Goal: Task Accomplishment & Management: Complete application form

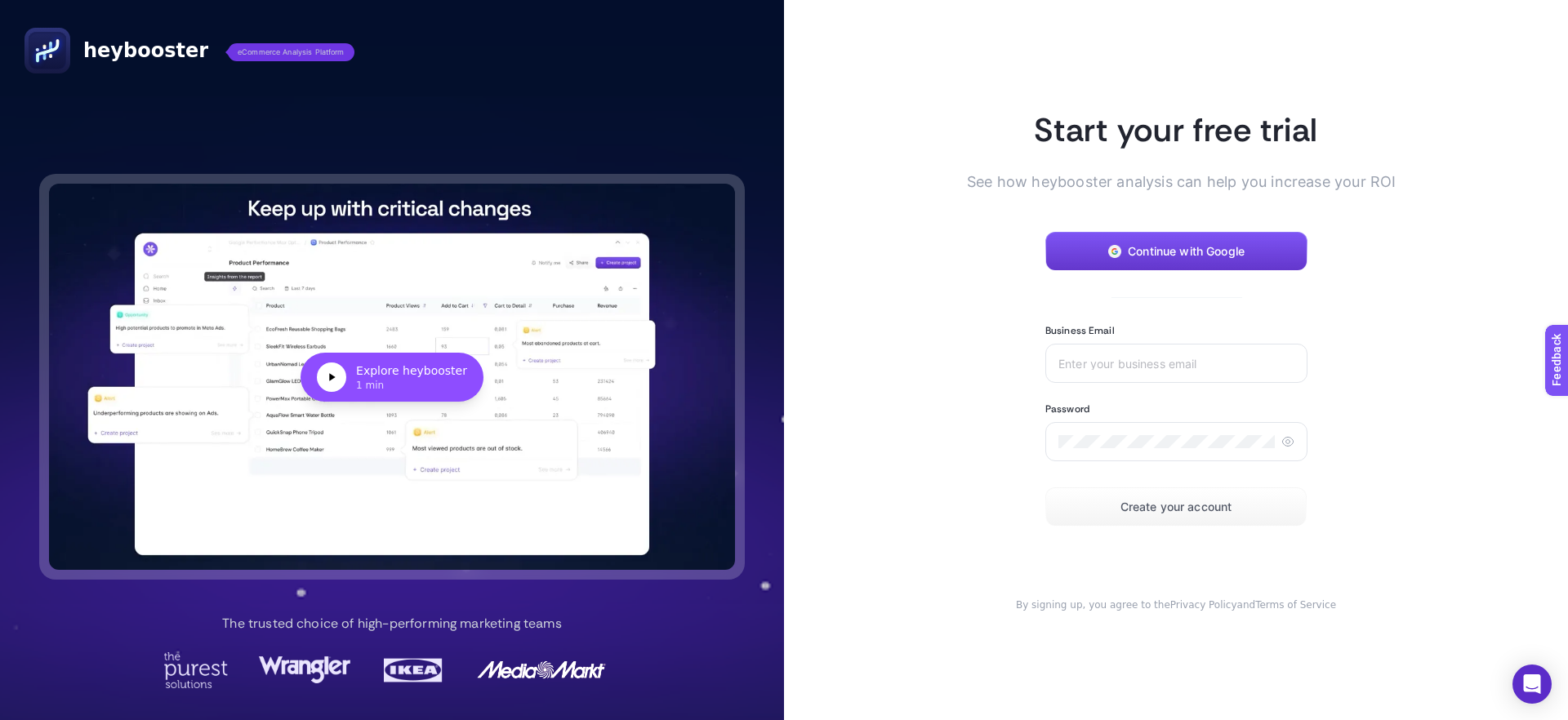
click at [1183, 250] on span "Continue with Google" at bounding box center [1186, 251] width 117 height 13
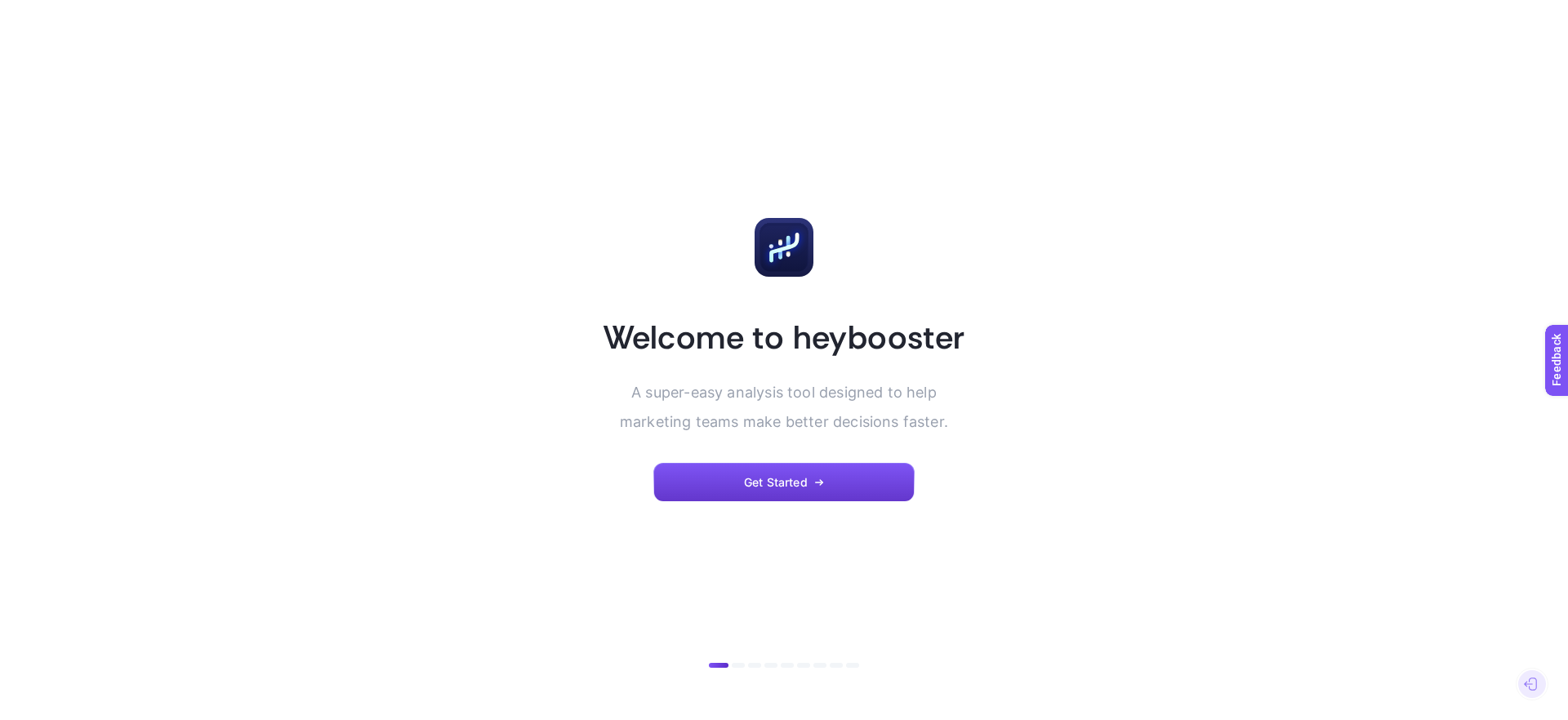
click at [721, 482] on button "Get Started" at bounding box center [784, 482] width 261 height 39
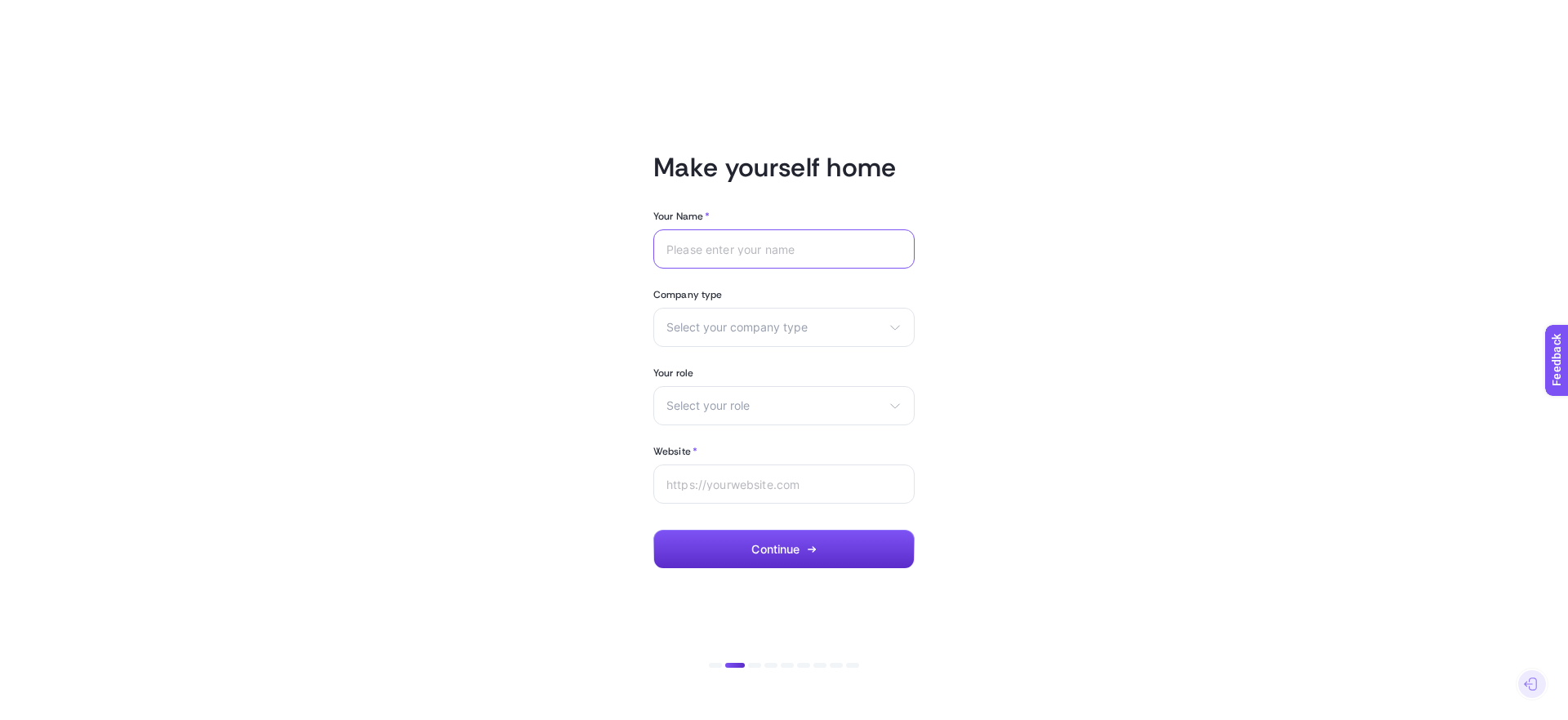
click at [684, 243] on input "Your Name *" at bounding box center [784, 249] width 235 height 13
type input "[PERSON_NAME]"
click at [716, 321] on span "Select your company type" at bounding box center [774, 327] width 216 height 13
click at [701, 397] on span "Agency" at bounding box center [687, 392] width 41 height 13
click at [697, 406] on span "Select your role" at bounding box center [774, 405] width 216 height 13
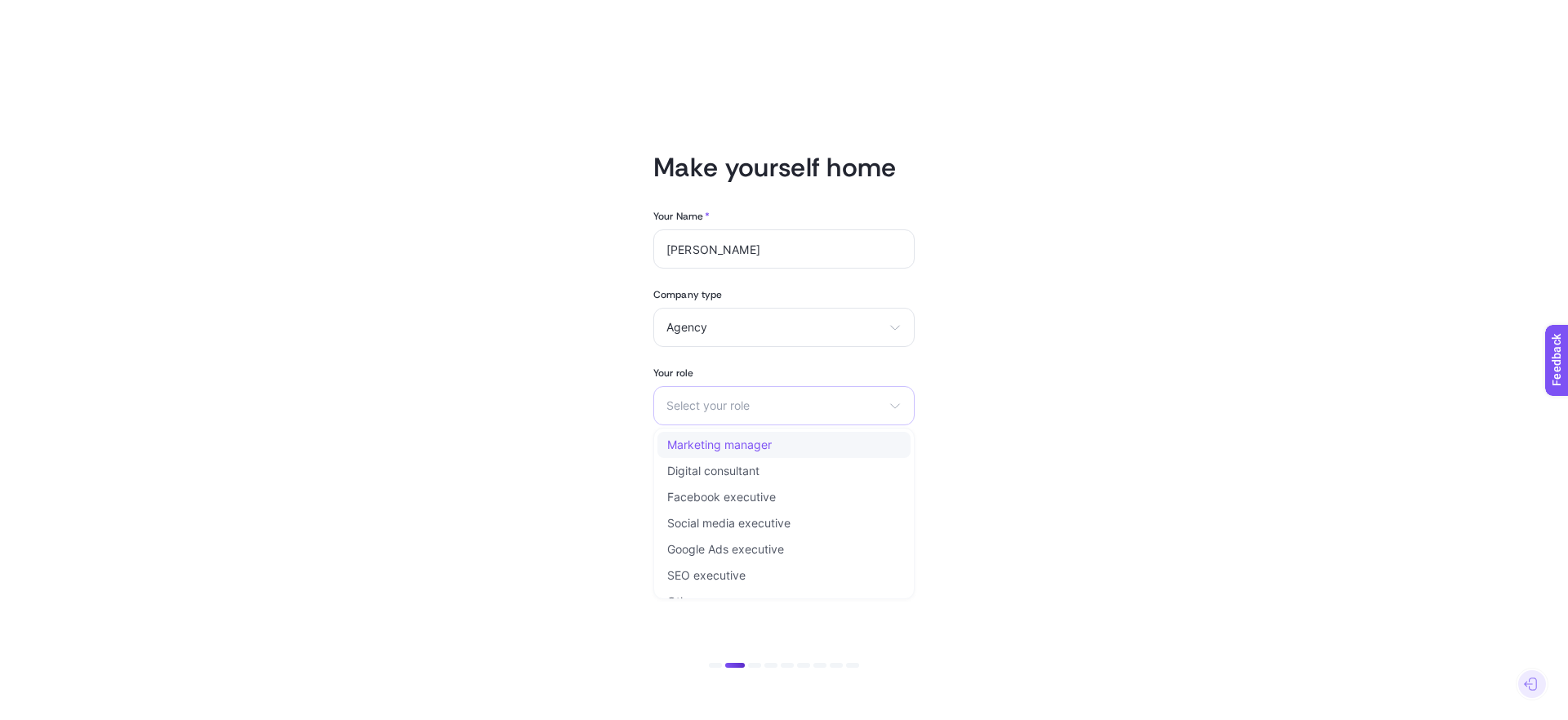
click at [698, 443] on span "Marketing manager" at bounding box center [720, 444] width 104 height 13
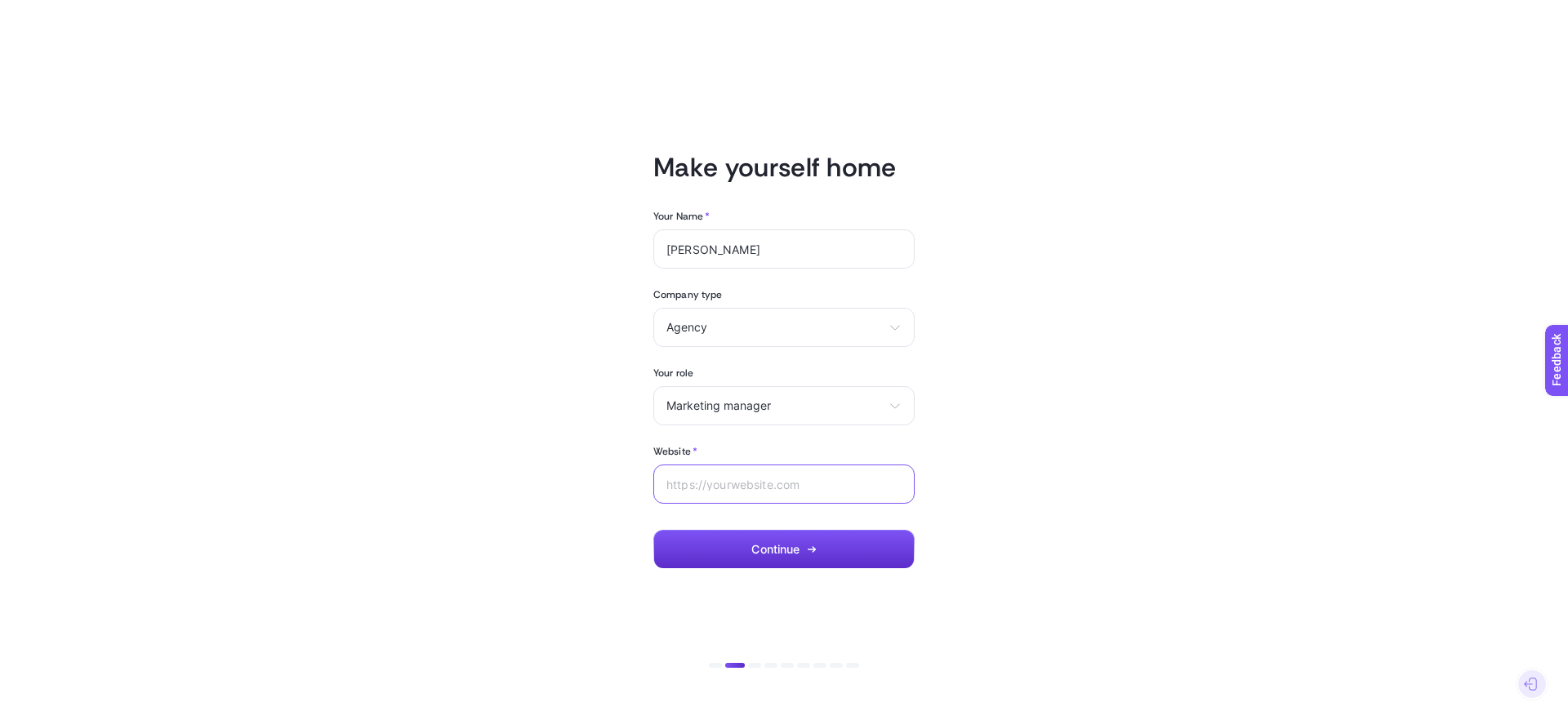
click at [694, 483] on input "Website *" at bounding box center [784, 483] width 235 height 13
type input "[DOMAIN_NAME]"
click at [781, 554] on span "Continue" at bounding box center [774, 549] width 48 height 13
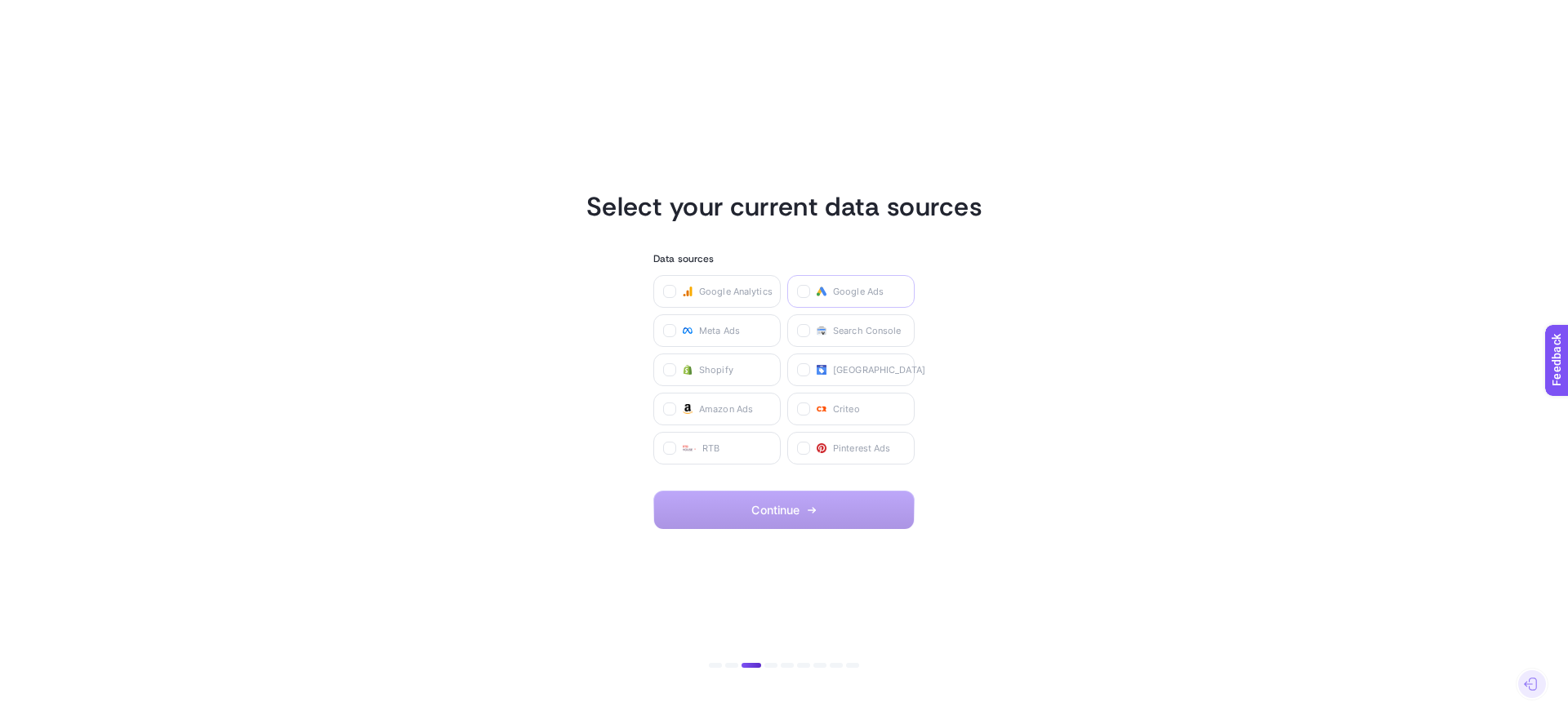
click at [828, 292] on label "Google Ads" at bounding box center [851, 291] width 127 height 33
click at [0, 0] on Ads "checkbox" at bounding box center [0, 0] width 0 height 0
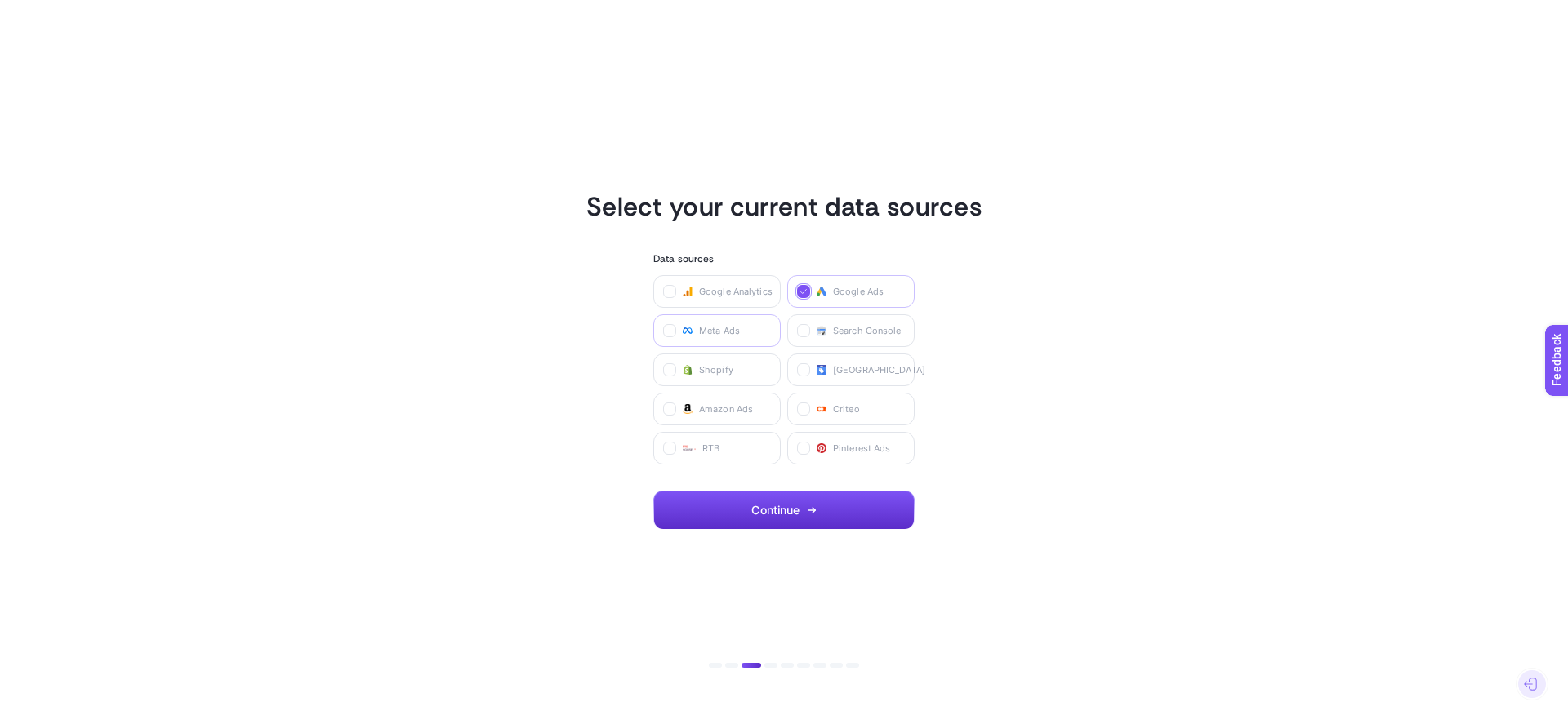
click at [706, 333] on span "Meta Ads" at bounding box center [719, 330] width 41 height 13
click at [0, 0] on Ads "checkbox" at bounding box center [0, 0] width 0 height 0
click at [840, 323] on label "Search Console" at bounding box center [851, 330] width 127 height 33
click at [0, 0] on Console "checkbox" at bounding box center [0, 0] width 0 height 0
click at [788, 508] on span "Continue" at bounding box center [774, 510] width 48 height 13
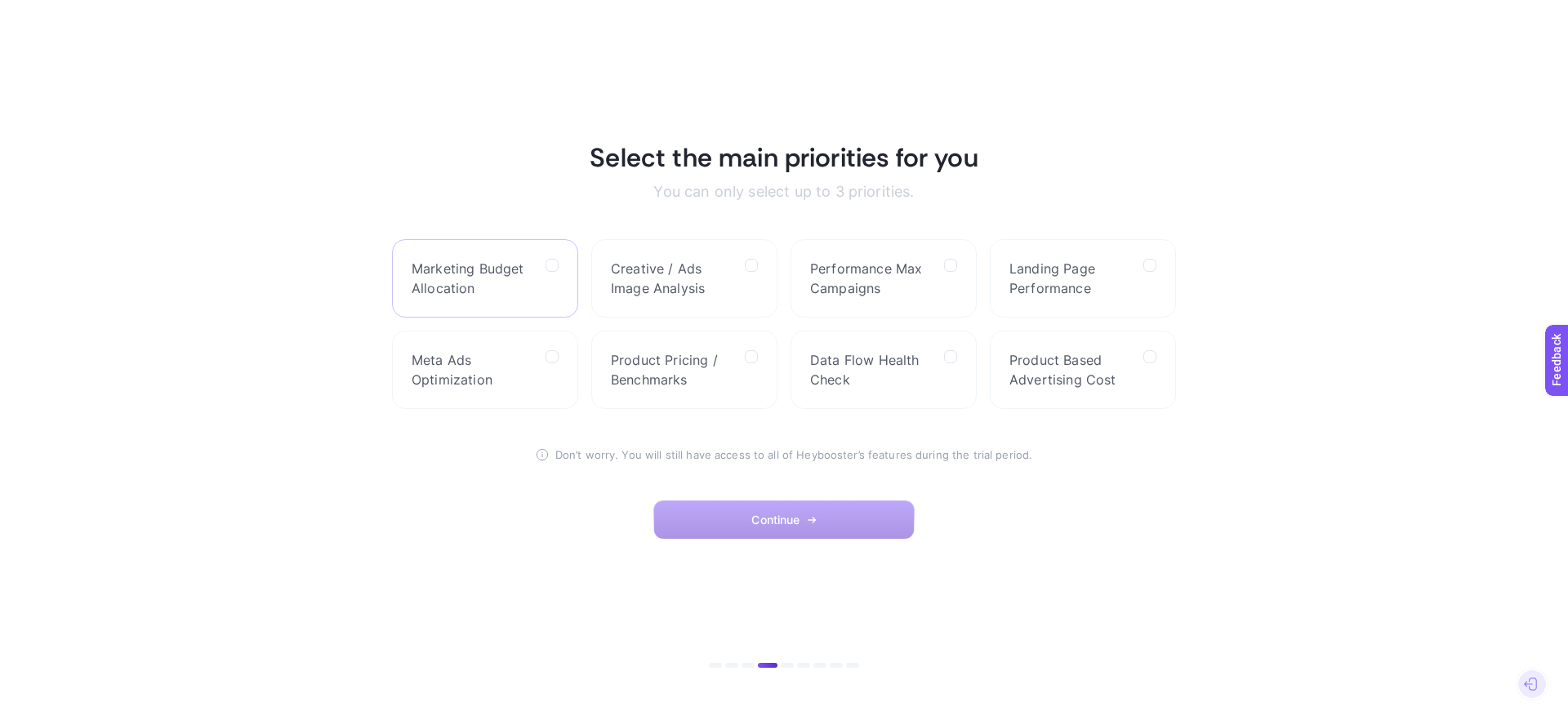
click at [495, 275] on span "Marketing Budget Allocation" at bounding box center [472, 277] width 121 height 39
click at [0, 0] on Allocation "checkbox" at bounding box center [0, 0] width 0 height 0
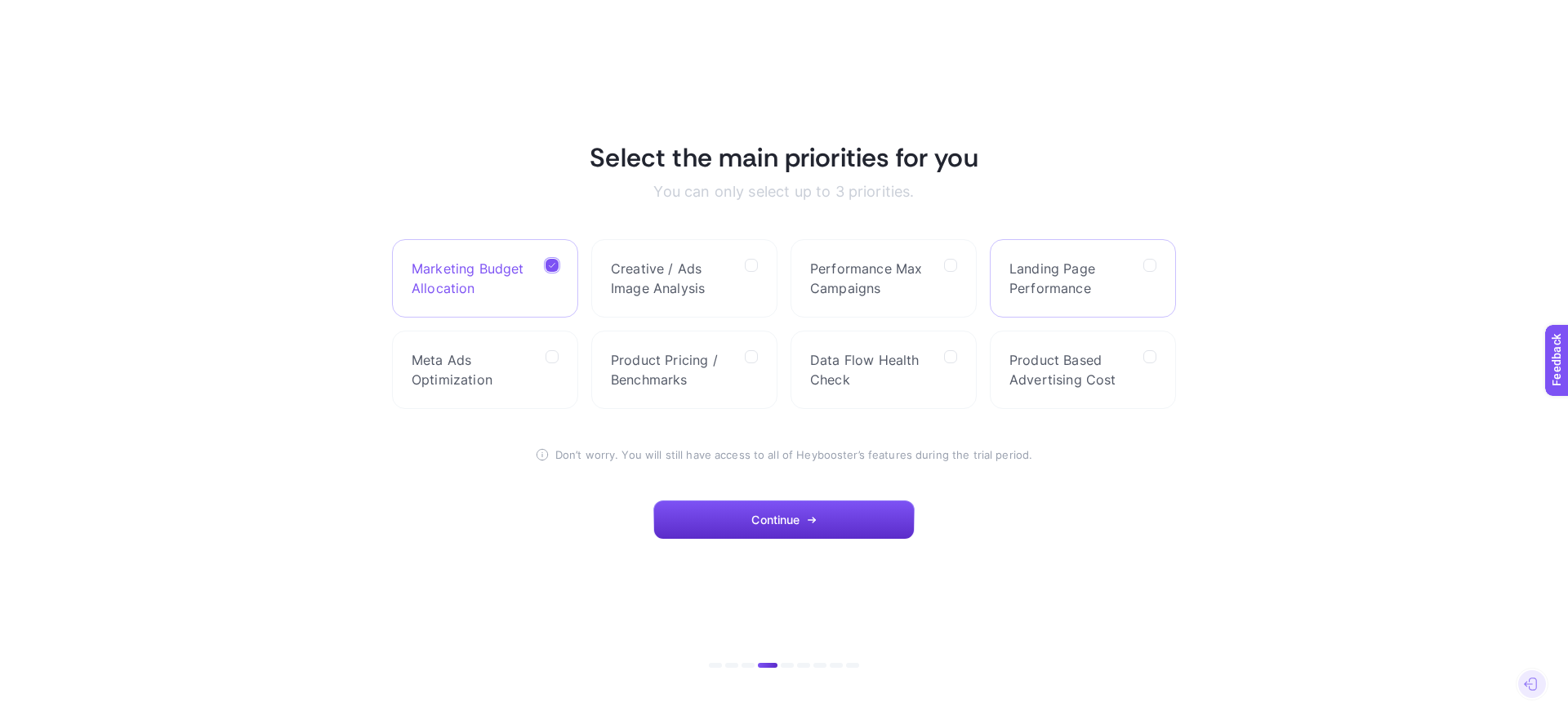
click at [1082, 276] on span "Landing Page Performance" at bounding box center [1069, 277] width 121 height 39
click at [0, 0] on Performance "checkbox" at bounding box center [0, 0] width 0 height 0
click at [530, 346] on label "Meta Ads Optimization" at bounding box center [485, 370] width 186 height 78
click at [0, 0] on Optimization "checkbox" at bounding box center [0, 0] width 0 height 0
click at [919, 379] on span "Data Flow Health Check" at bounding box center [870, 370] width 121 height 39
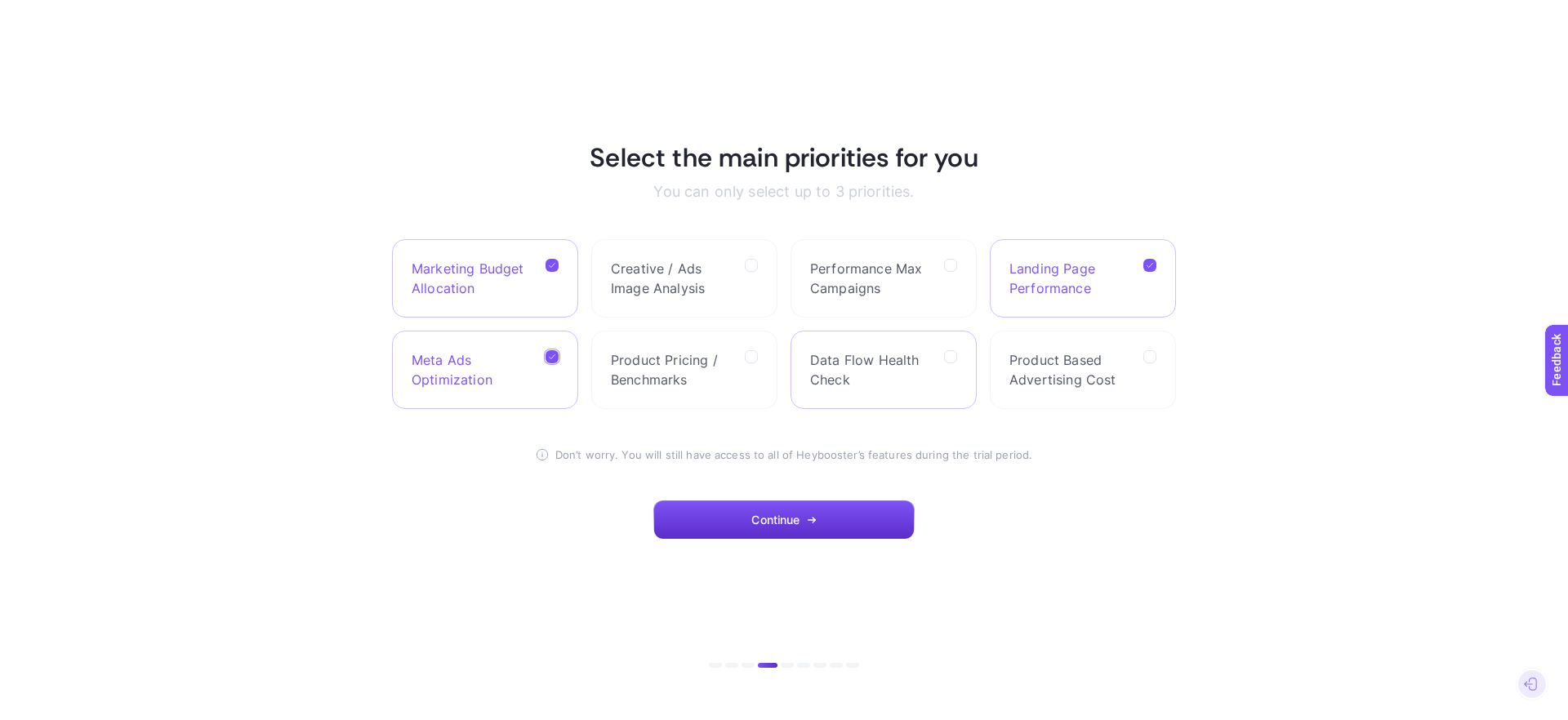
click at [0, 0] on Check "checkbox" at bounding box center [0, 0] width 0 height 0
click at [1078, 377] on span "Product Based Advertising Cost" at bounding box center [1069, 370] width 121 height 39
click at [0, 0] on Cost "checkbox" at bounding box center [0, 0] width 0 height 0
click at [1147, 368] on div at bounding box center [1149, 370] width 13 height 39
click at [0, 0] on Cost "checkbox" at bounding box center [0, 0] width 0 height 0
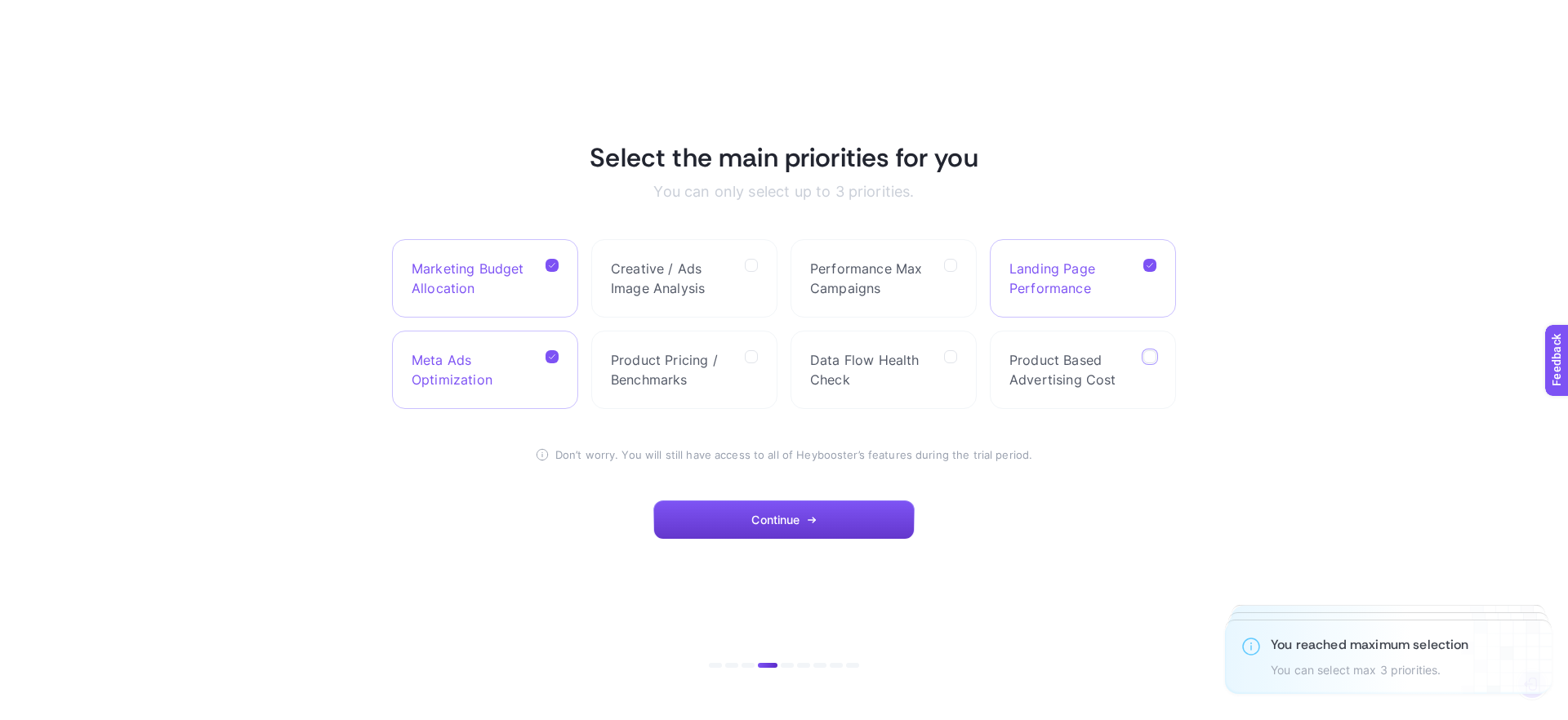
click at [774, 513] on span "Continue" at bounding box center [774, 519] width 48 height 13
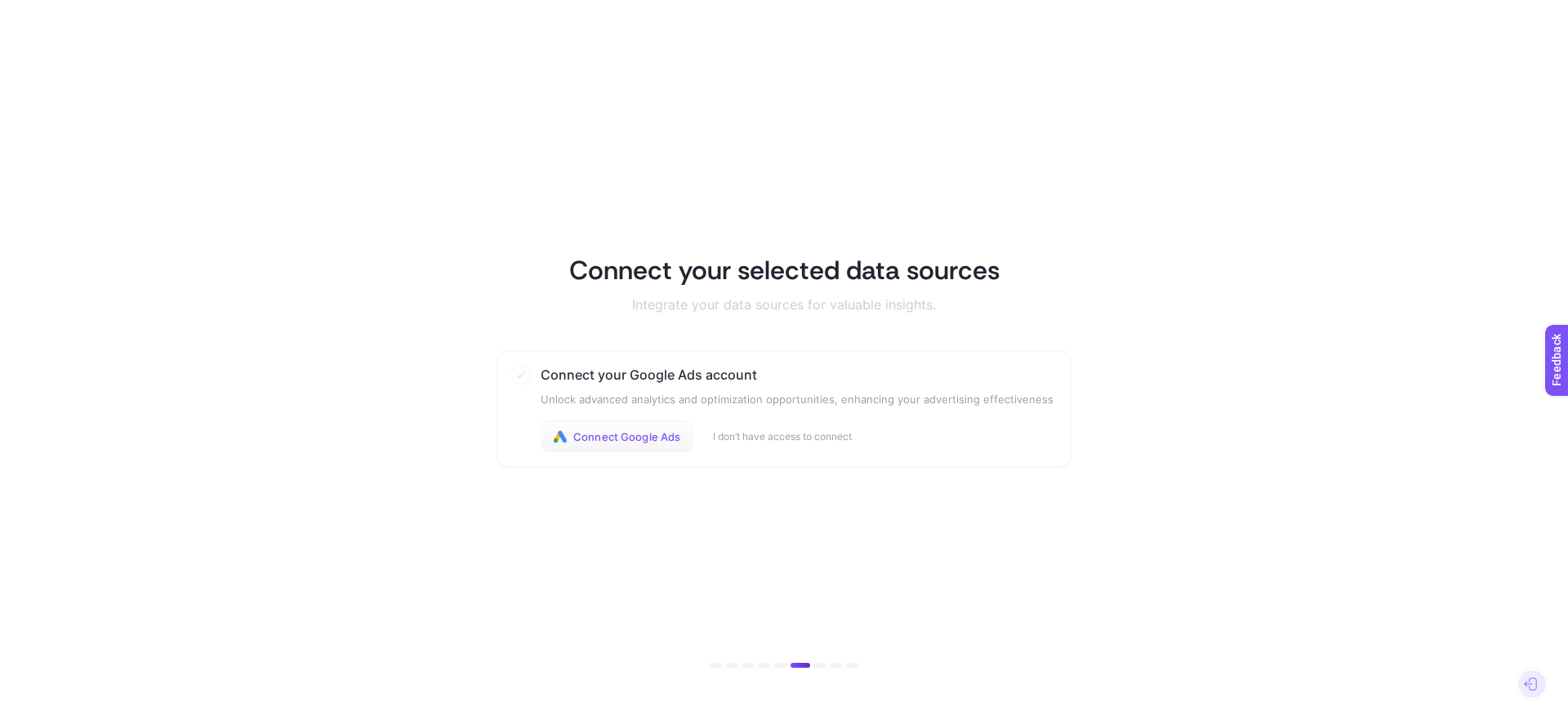
click at [657, 437] on span "Connect Google Ads" at bounding box center [627, 437] width 107 height 13
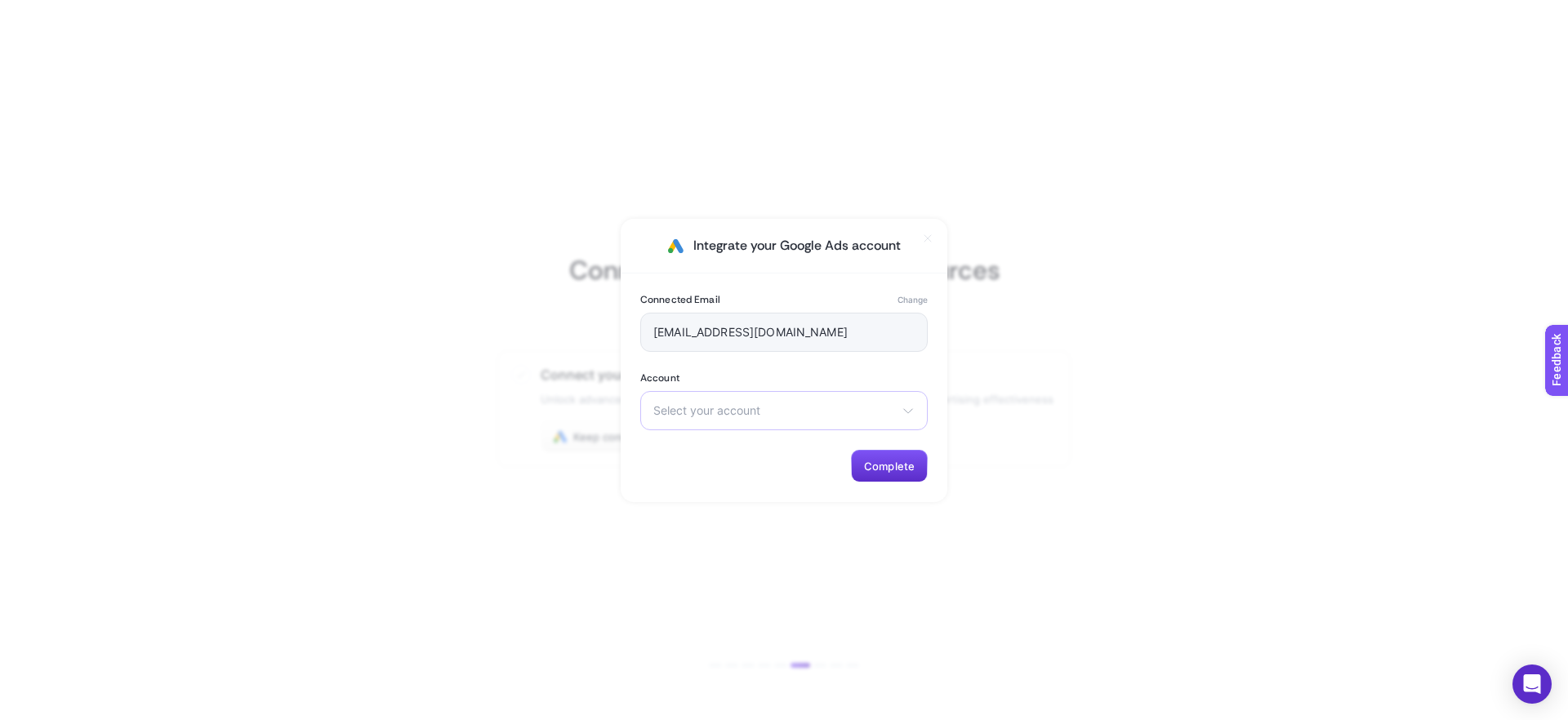
click at [723, 404] on span "Select your account" at bounding box center [774, 410] width 242 height 13
click at [718, 450] on span "Pump Ads - 51k spend not in use" at bounding box center [743, 450] width 178 height 13
click at [900, 463] on span "Complete" at bounding box center [889, 465] width 50 height 13
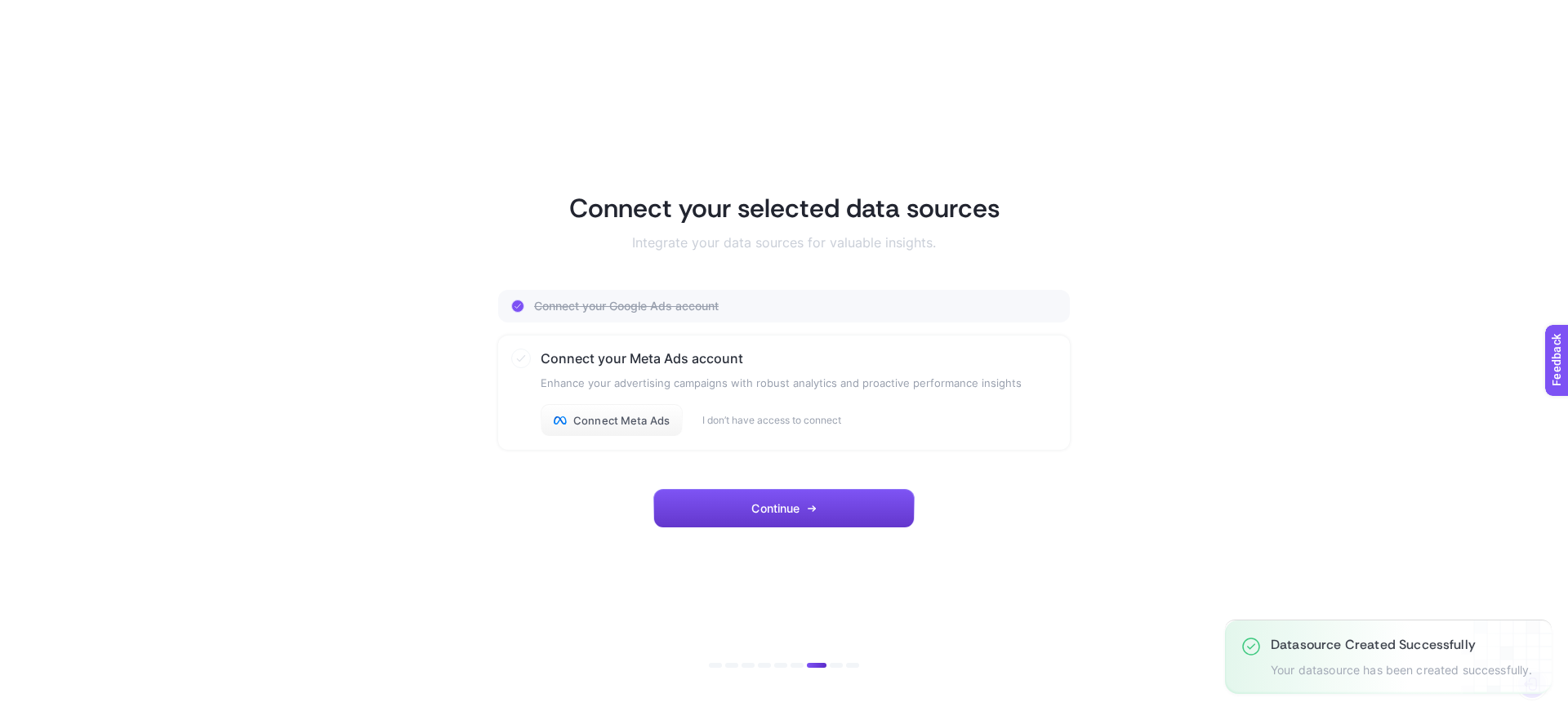
click at [785, 505] on span "Continue" at bounding box center [774, 508] width 48 height 13
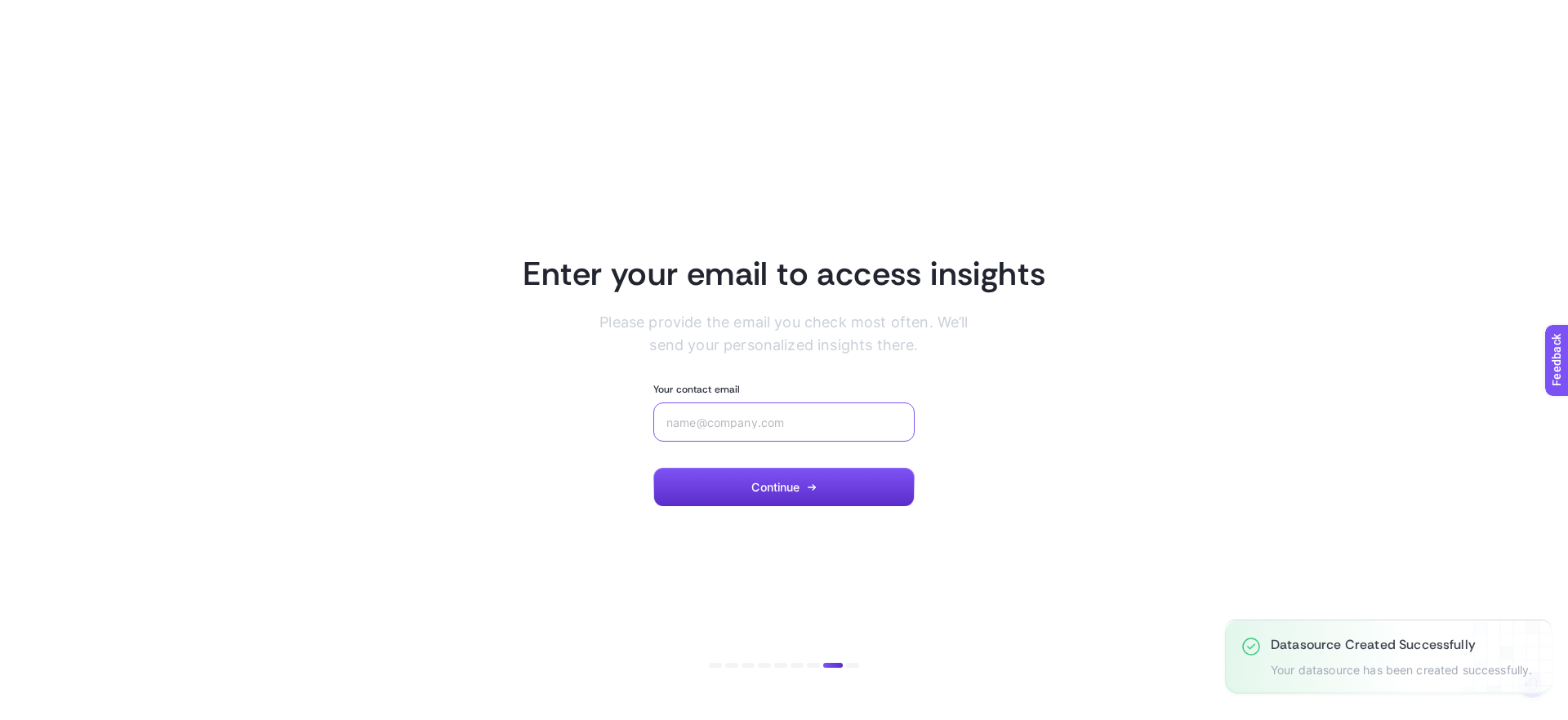
click at [736, 428] on input "Your contact email" at bounding box center [784, 422] width 235 height 13
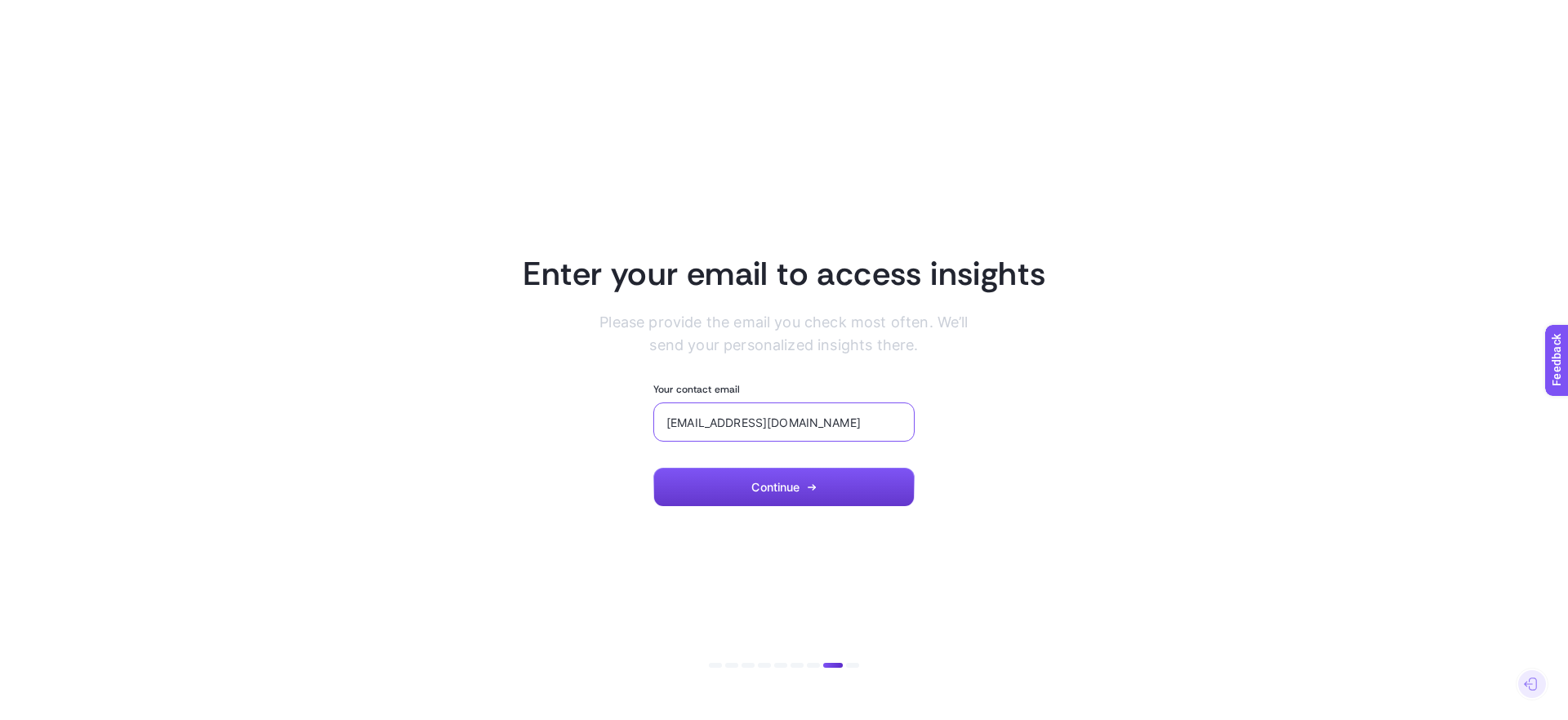
type input "[EMAIL_ADDRESS][DOMAIN_NAME]"
click at [763, 497] on button "Continue" at bounding box center [784, 487] width 261 height 39
click at [794, 492] on span "Continue" at bounding box center [774, 487] width 48 height 13
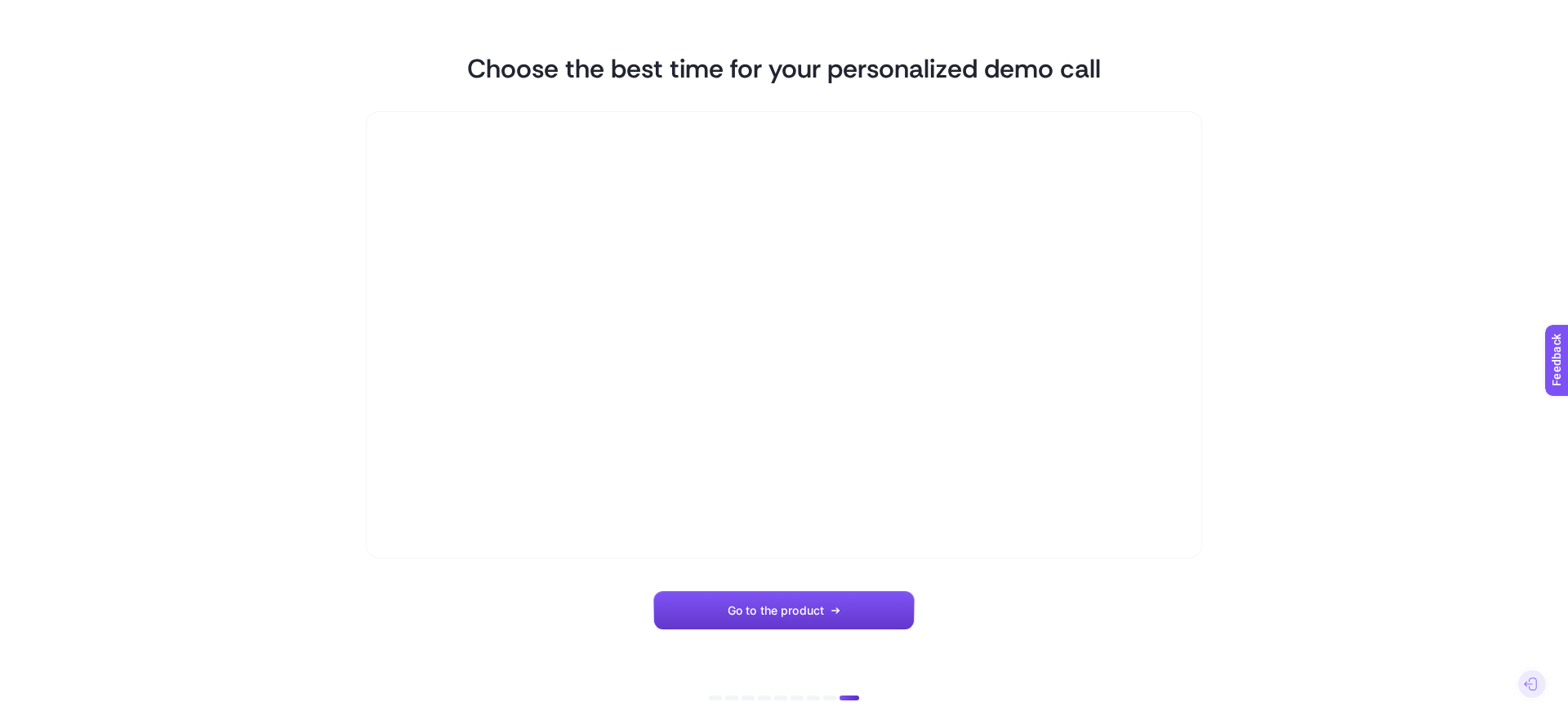
click at [796, 617] on span "Go to the product" at bounding box center [775, 610] width 97 height 13
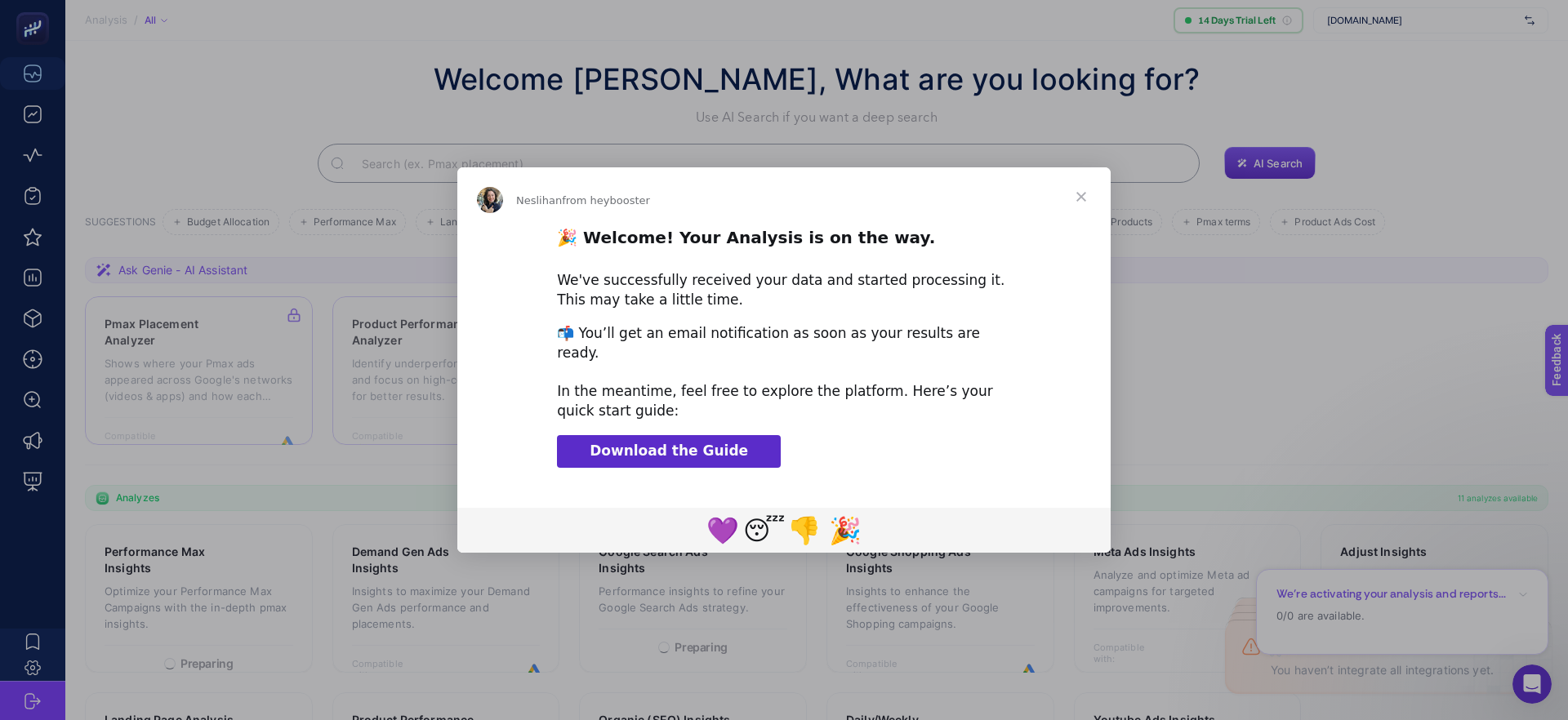
click at [1078, 202] on span "Close" at bounding box center [1082, 197] width 59 height 59
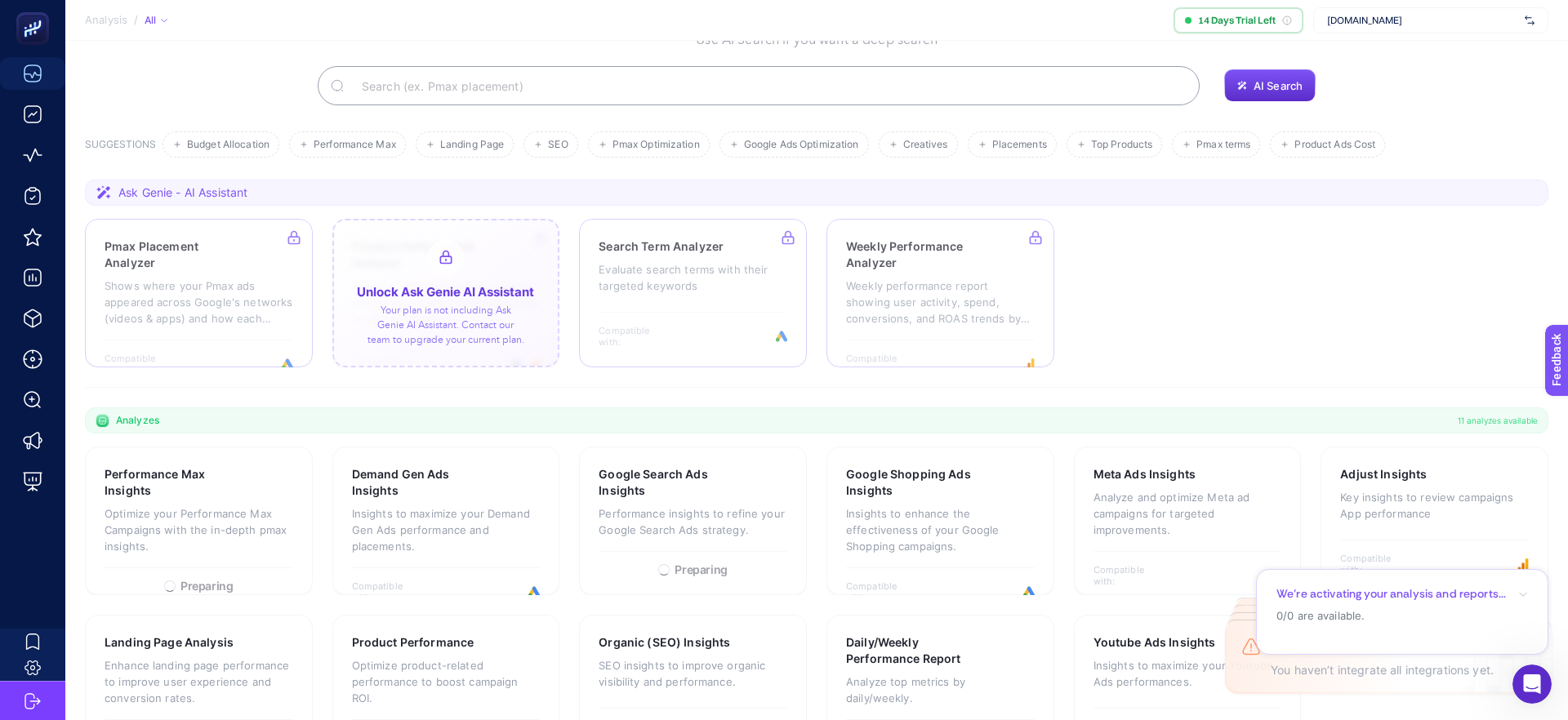
scroll to position [163, 0]
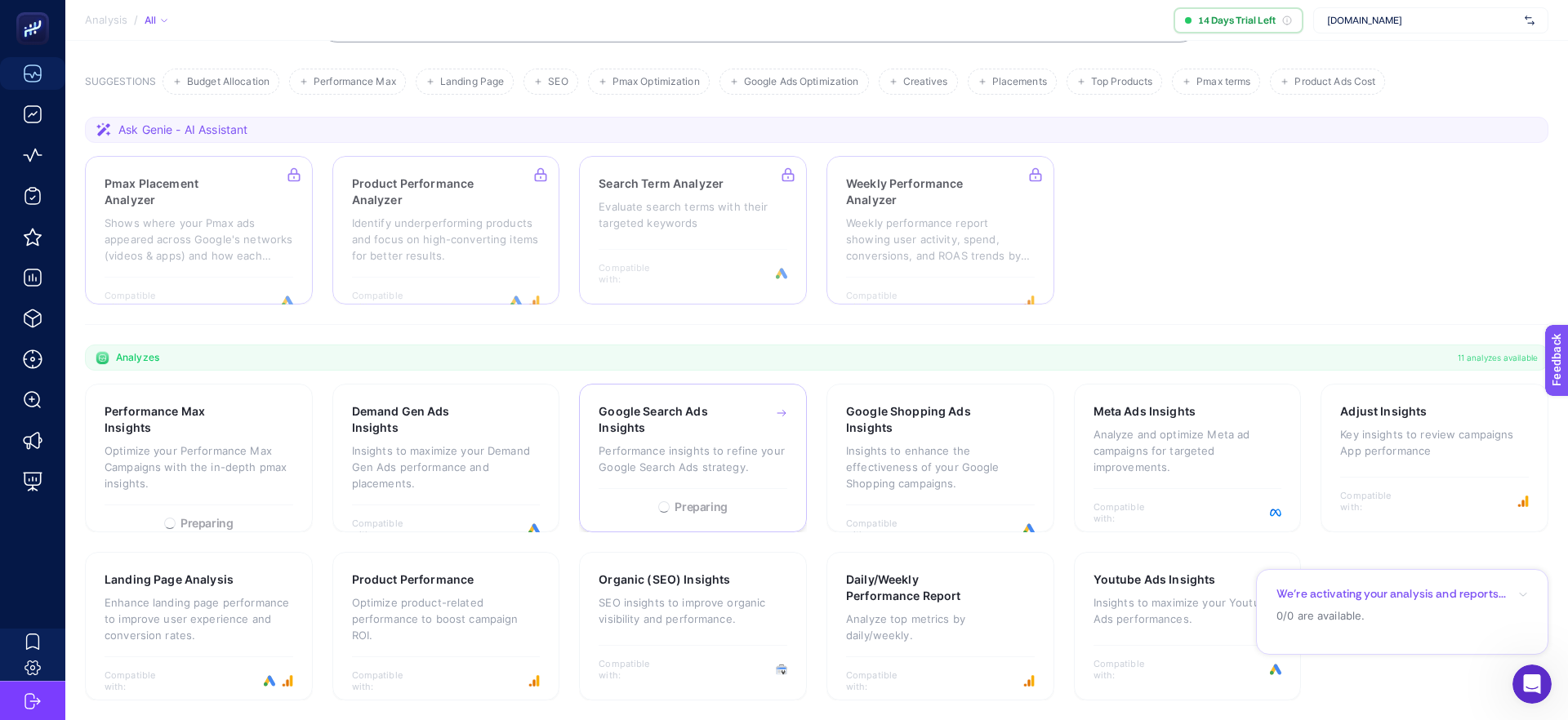
click at [760, 409] on div "Google Search Ads Insights" at bounding box center [693, 420] width 189 height 33
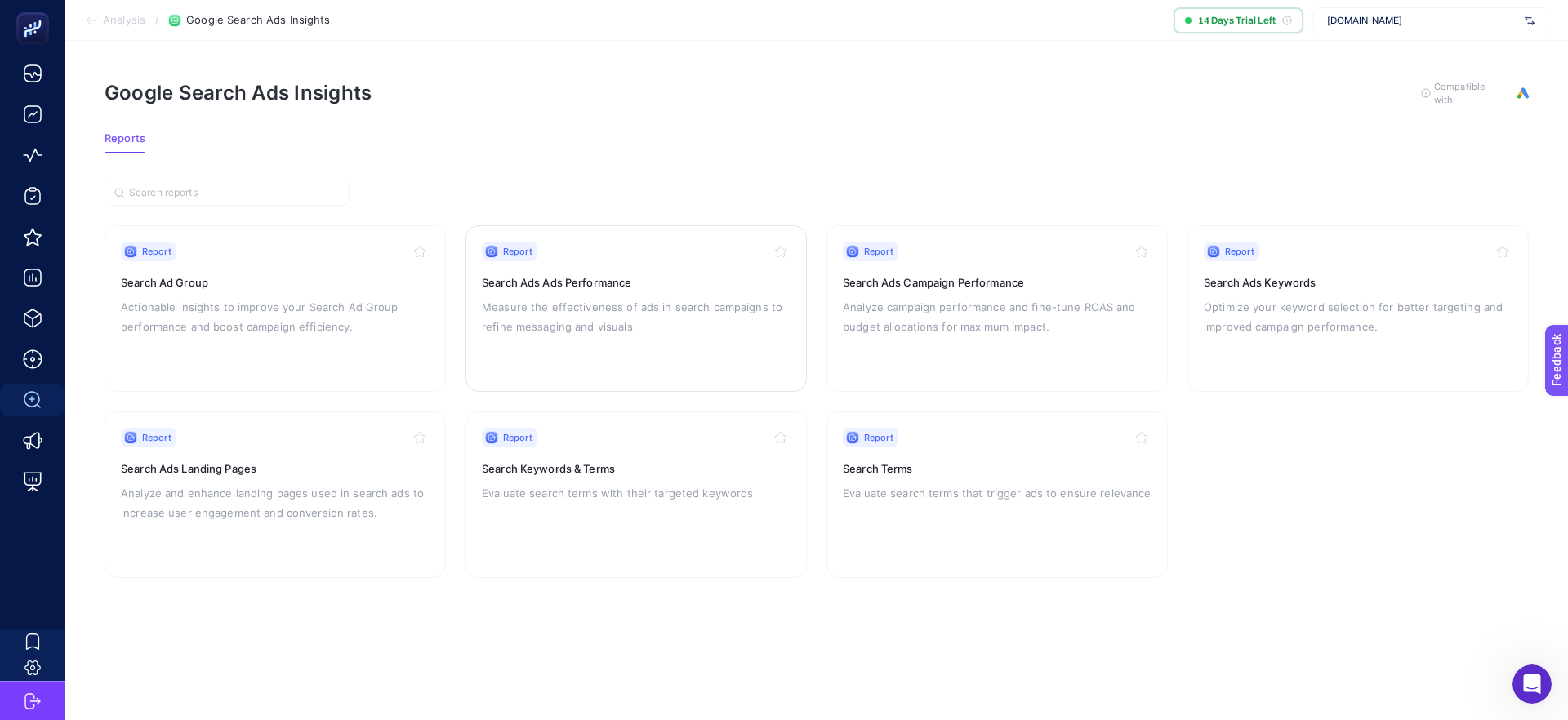
click at [626, 286] on h3 "Search Ads Ads Performance" at bounding box center [636, 282] width 309 height 17
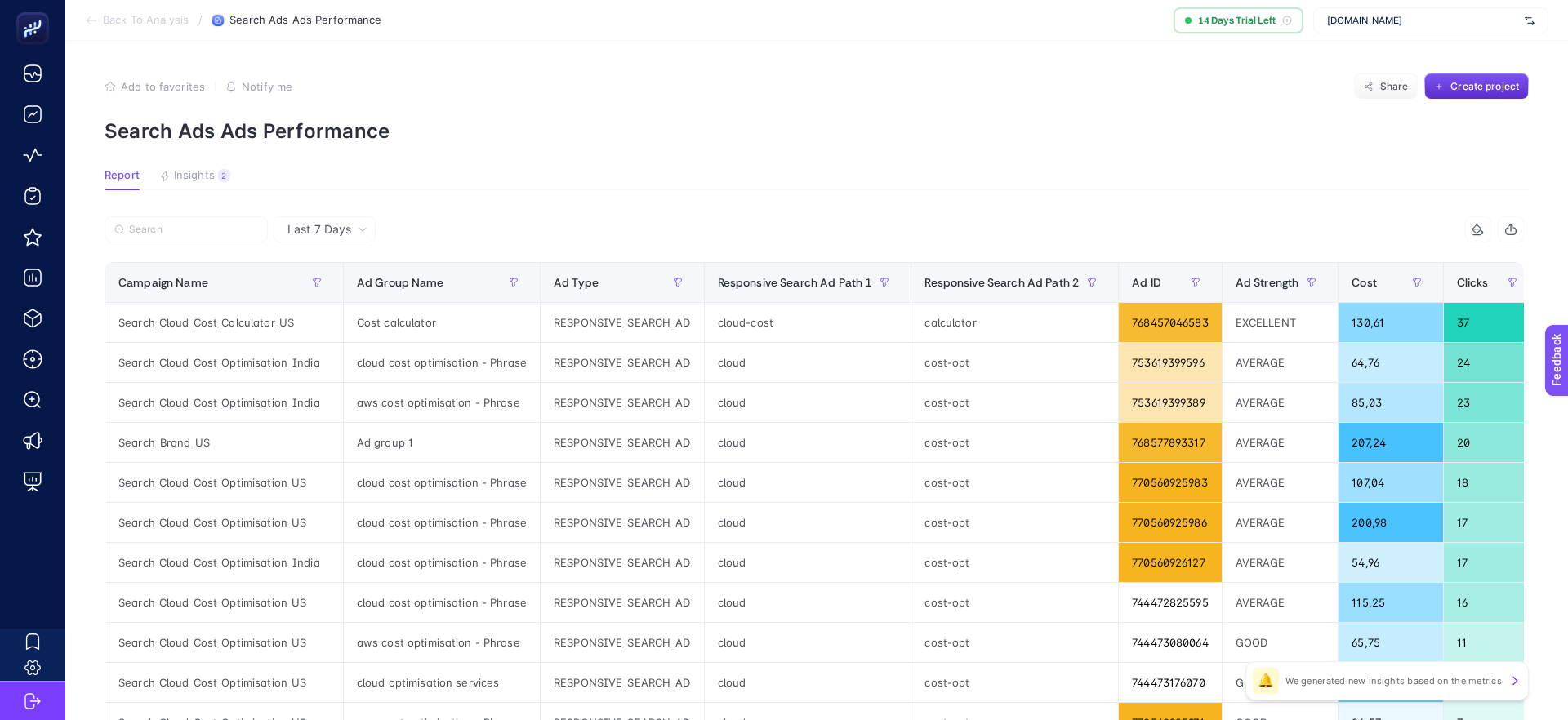
click at [201, 170] on span "Insights" at bounding box center [194, 175] width 41 height 13
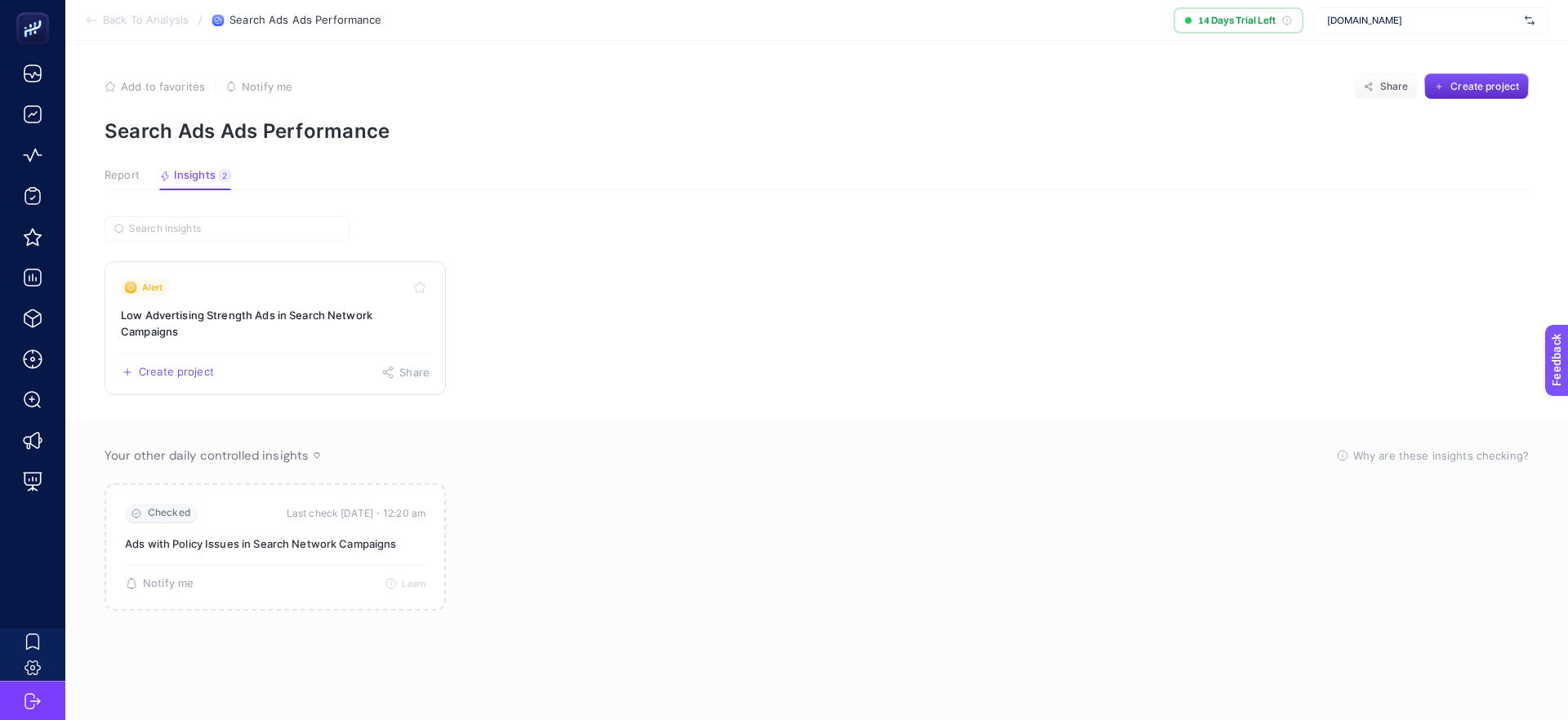
click at [177, 365] on span "Create project" at bounding box center [177, 371] width 75 height 13
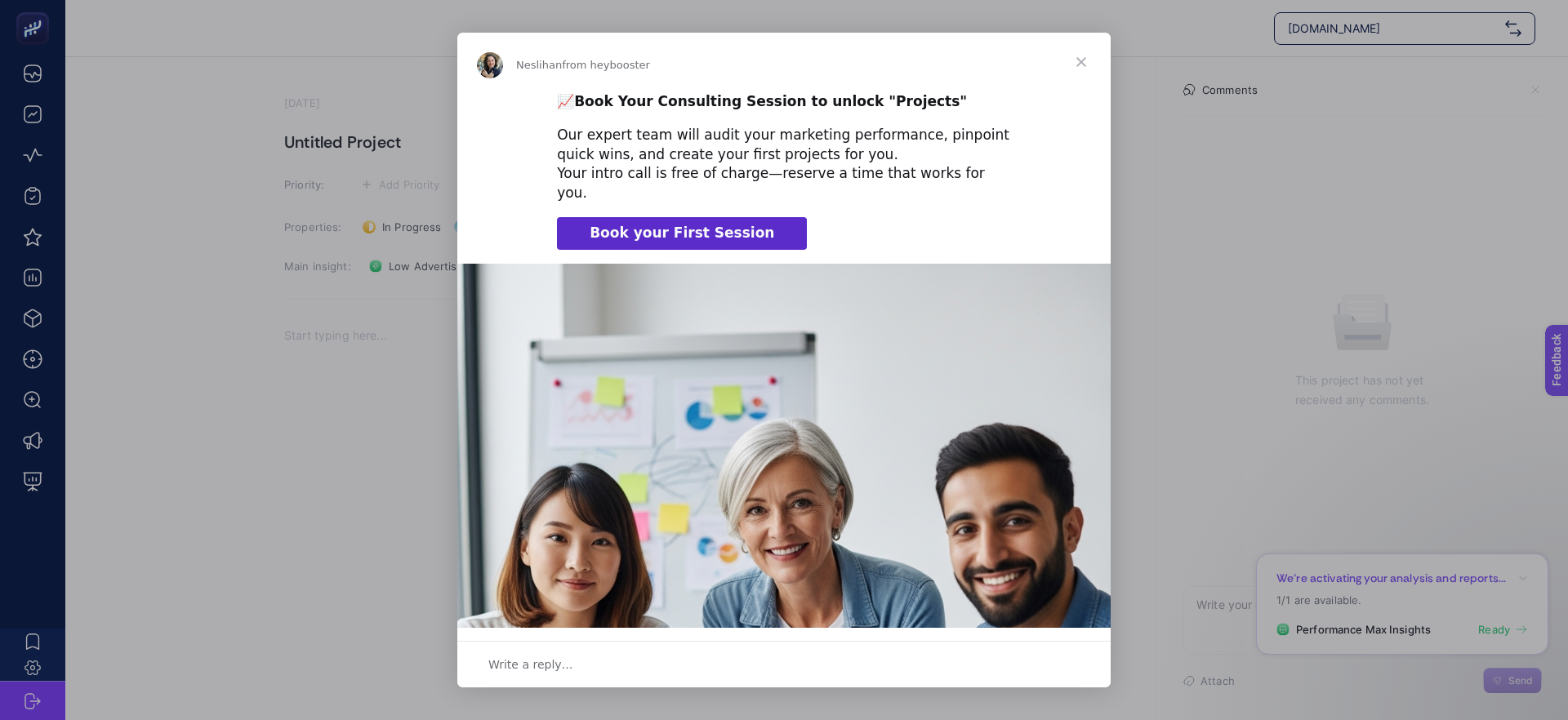
click at [1079, 60] on span "Close" at bounding box center [1082, 63] width 59 height 59
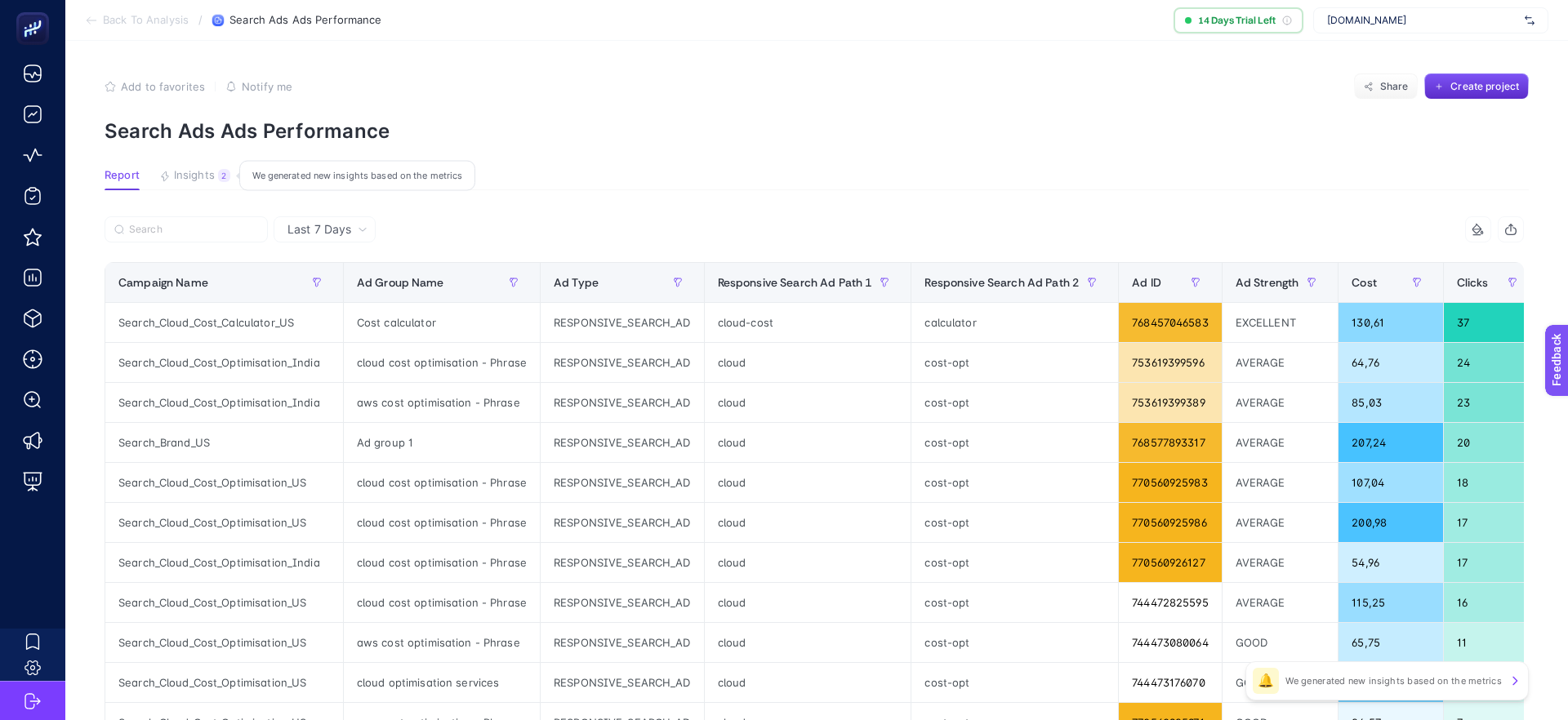
click at [349, 177] on div "We generated new insights based on the metrics" at bounding box center [357, 176] width 236 height 30
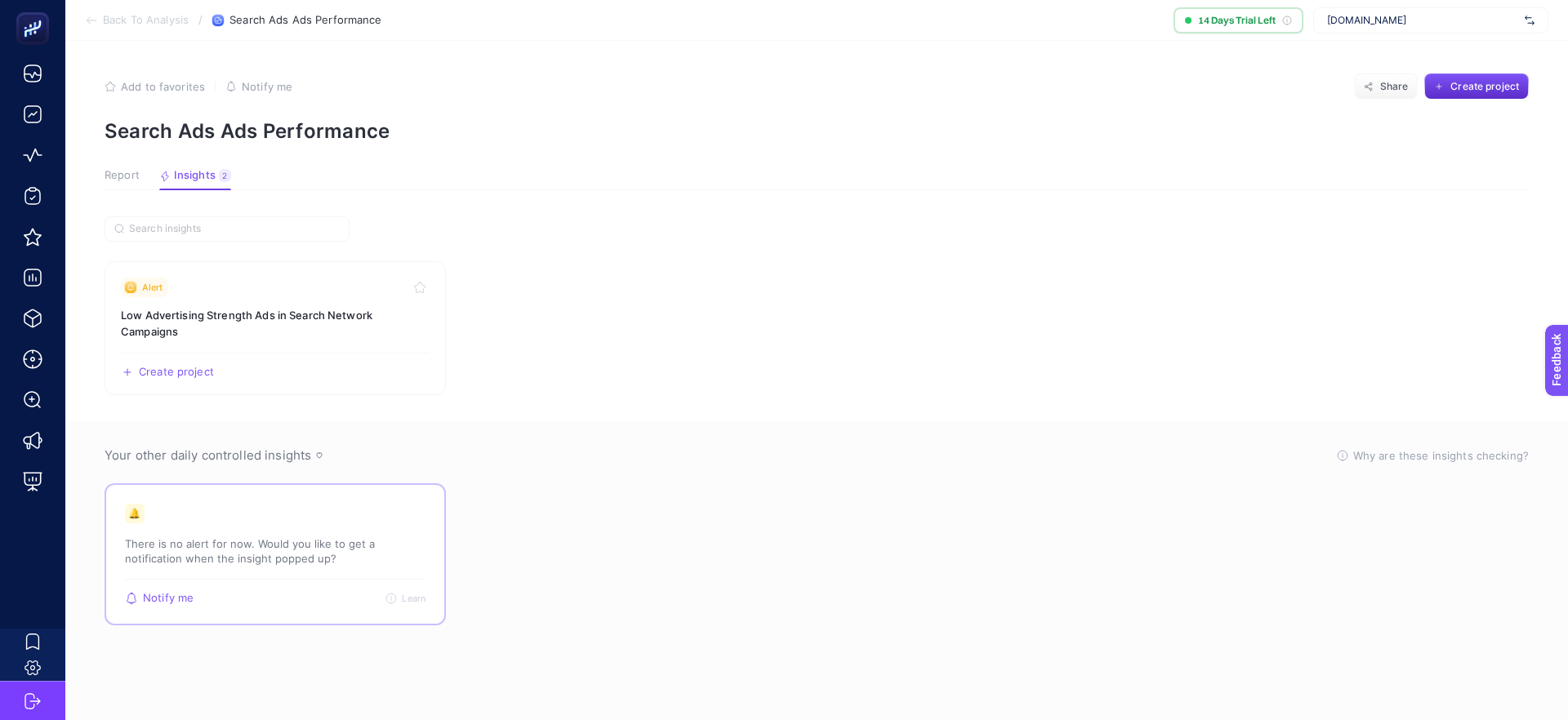
click at [229, 544] on p "There is no alert for now. Would you like to get a notification when the insigh…" at bounding box center [275, 551] width 300 height 30
click at [126, 19] on span "Back To Analysis" at bounding box center [145, 20] width 86 height 13
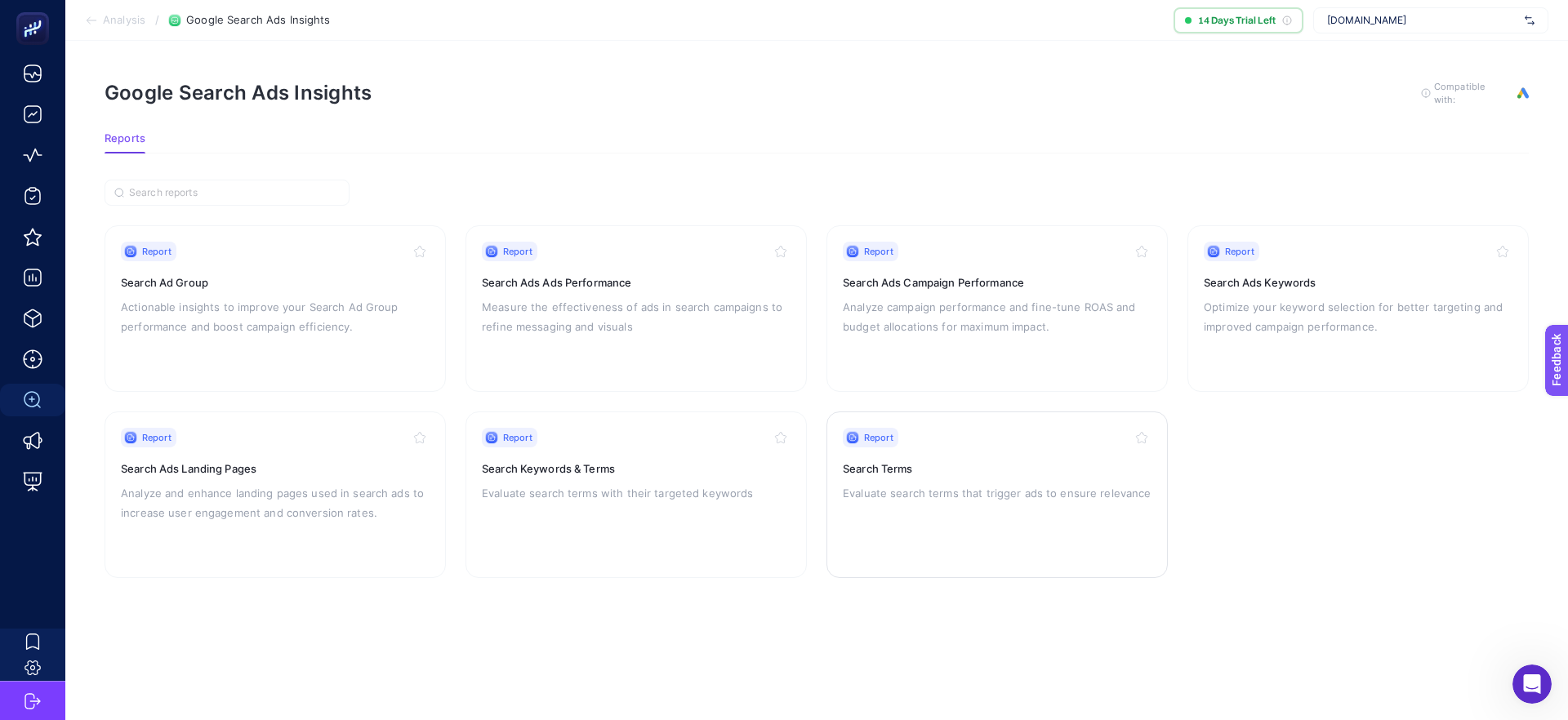
click at [956, 463] on h3 "Search Terms" at bounding box center [996, 468] width 309 height 17
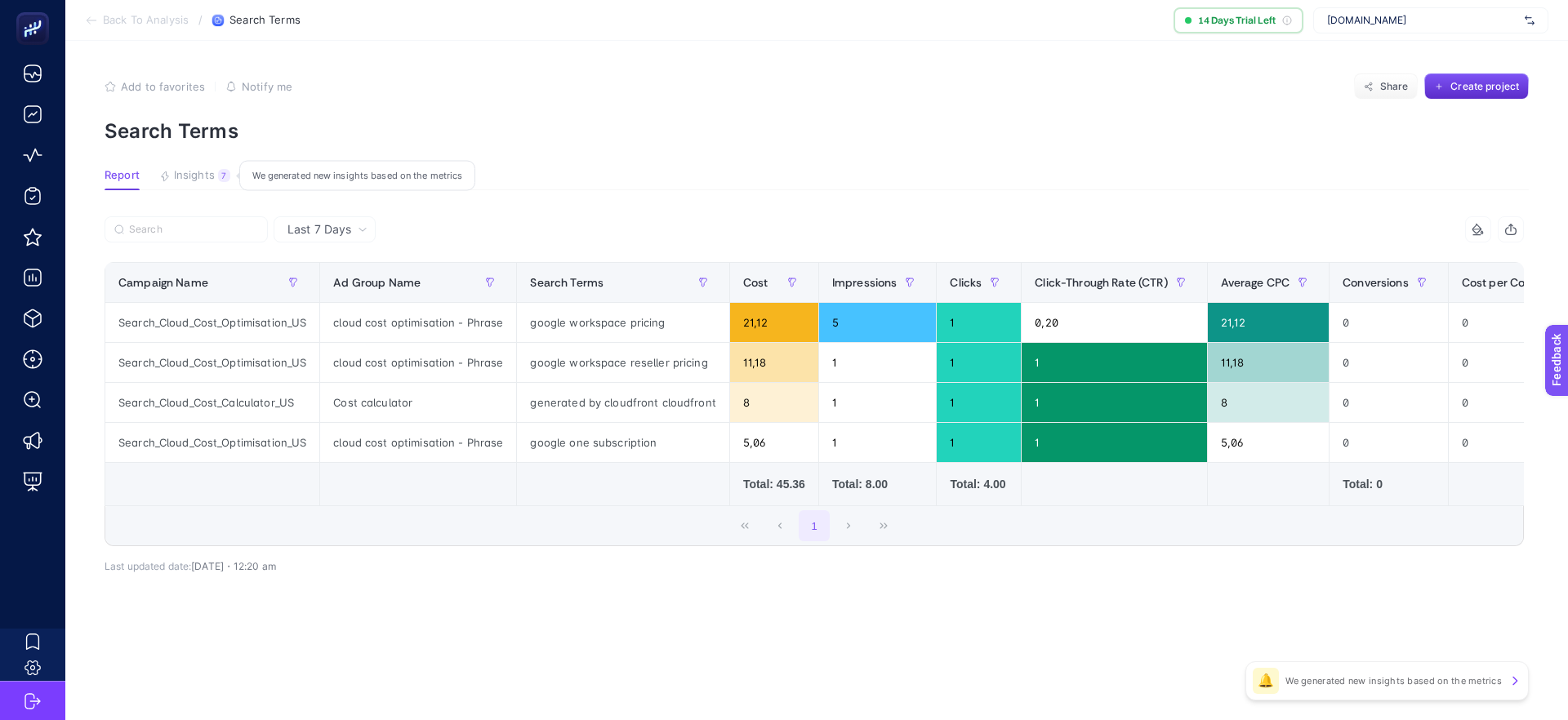
click at [192, 173] on span "Insights" at bounding box center [194, 175] width 41 height 13
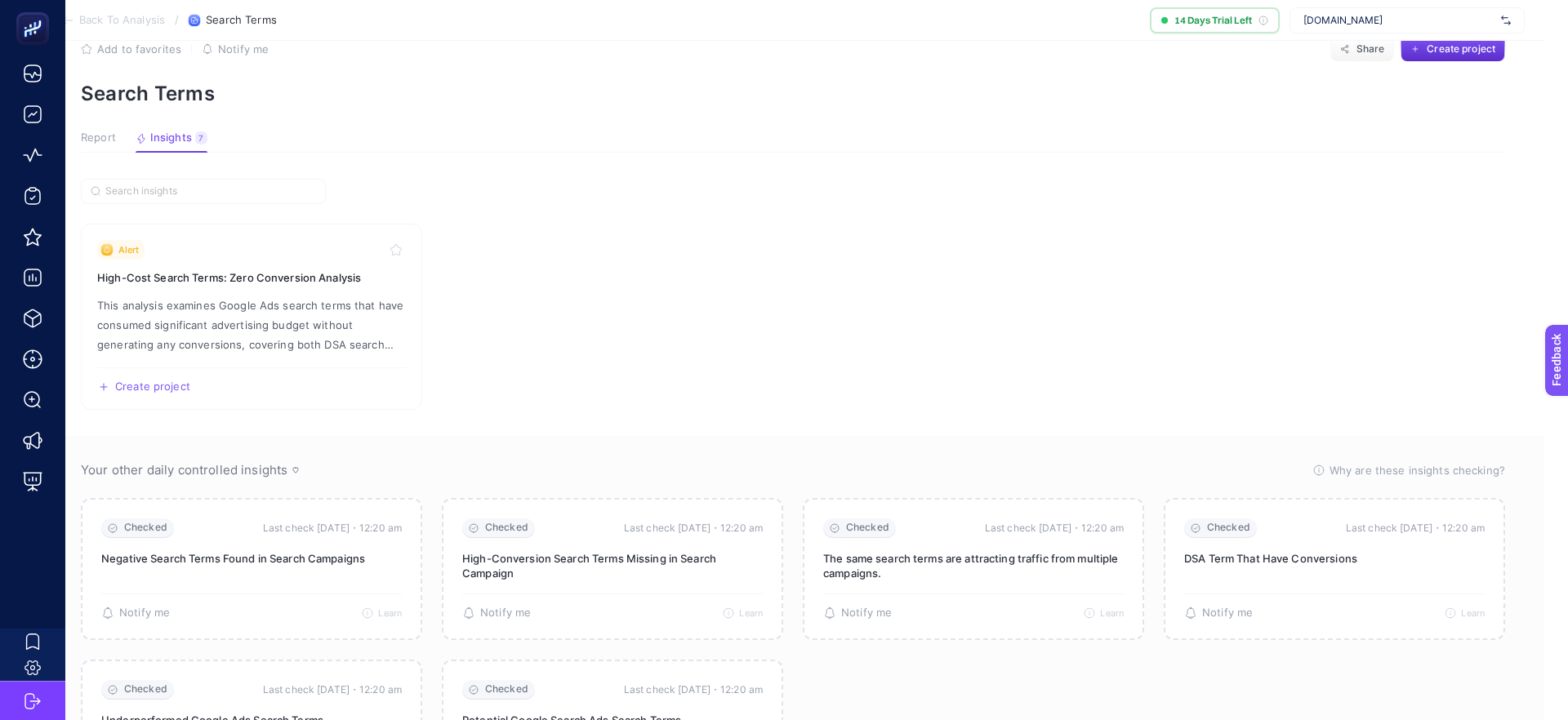
scroll to position [157, 23]
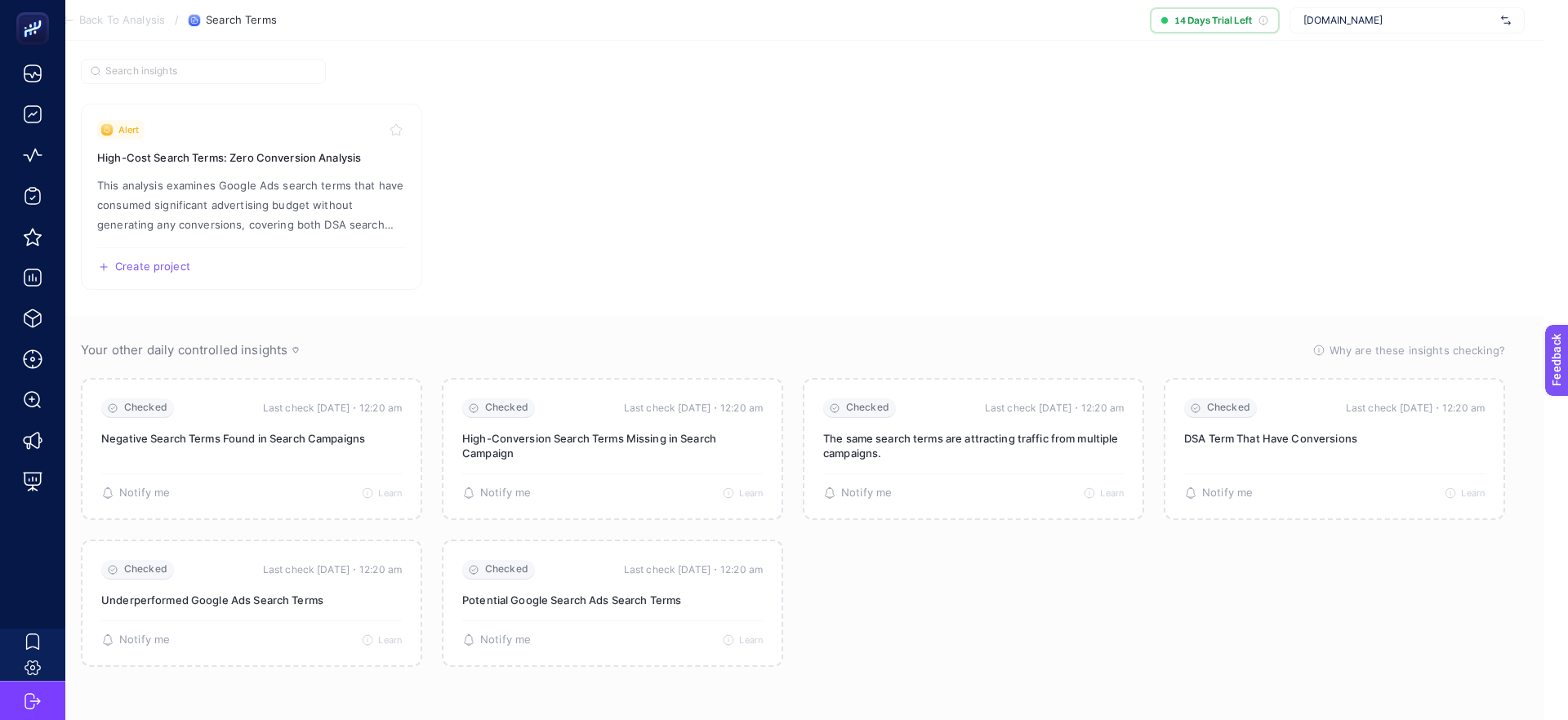
click at [439, 318] on section "Your other daily controlled insights Why are these insights checking? These ins…" at bounding box center [793, 517] width 1503 height 404
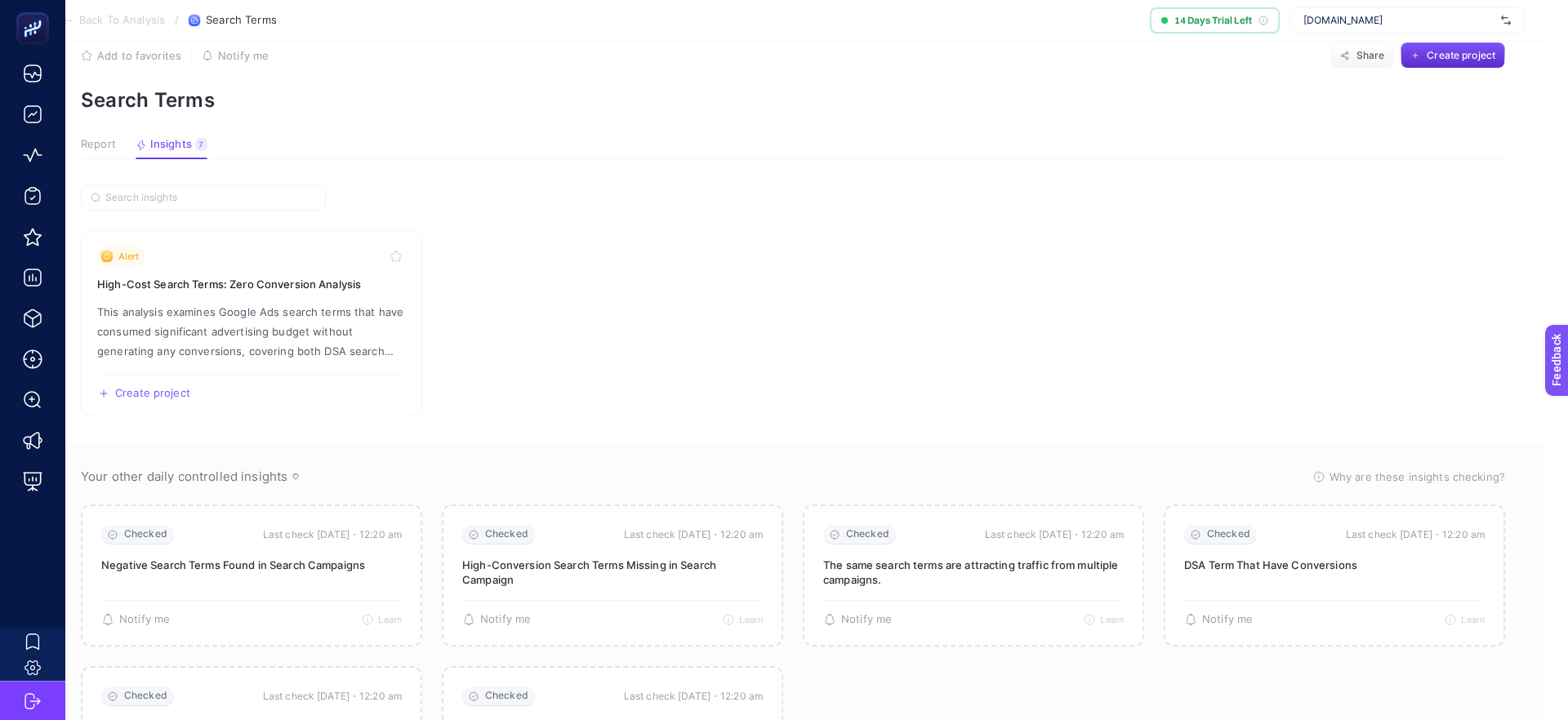
scroll to position [0, 23]
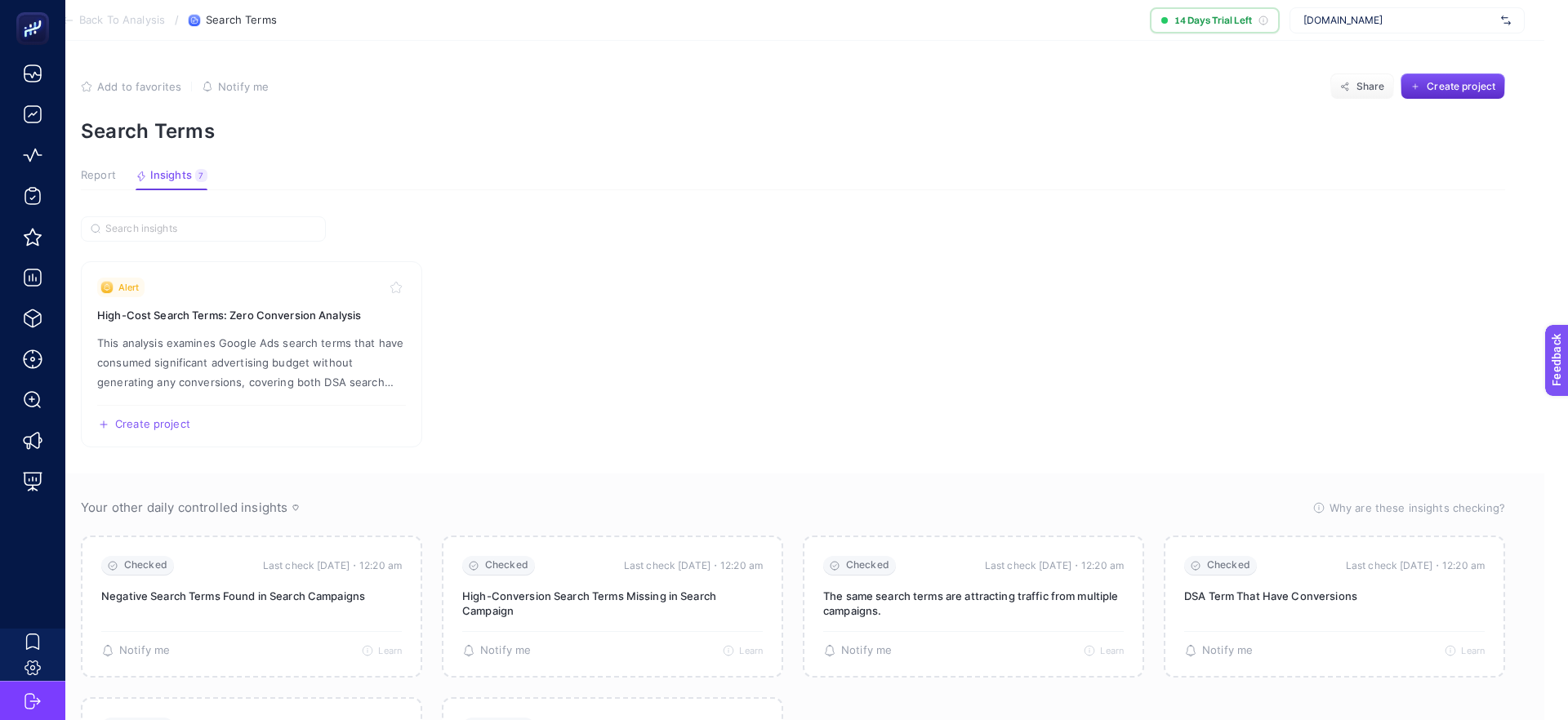
click at [129, 20] on span "Back To Analysis" at bounding box center [122, 20] width 86 height 13
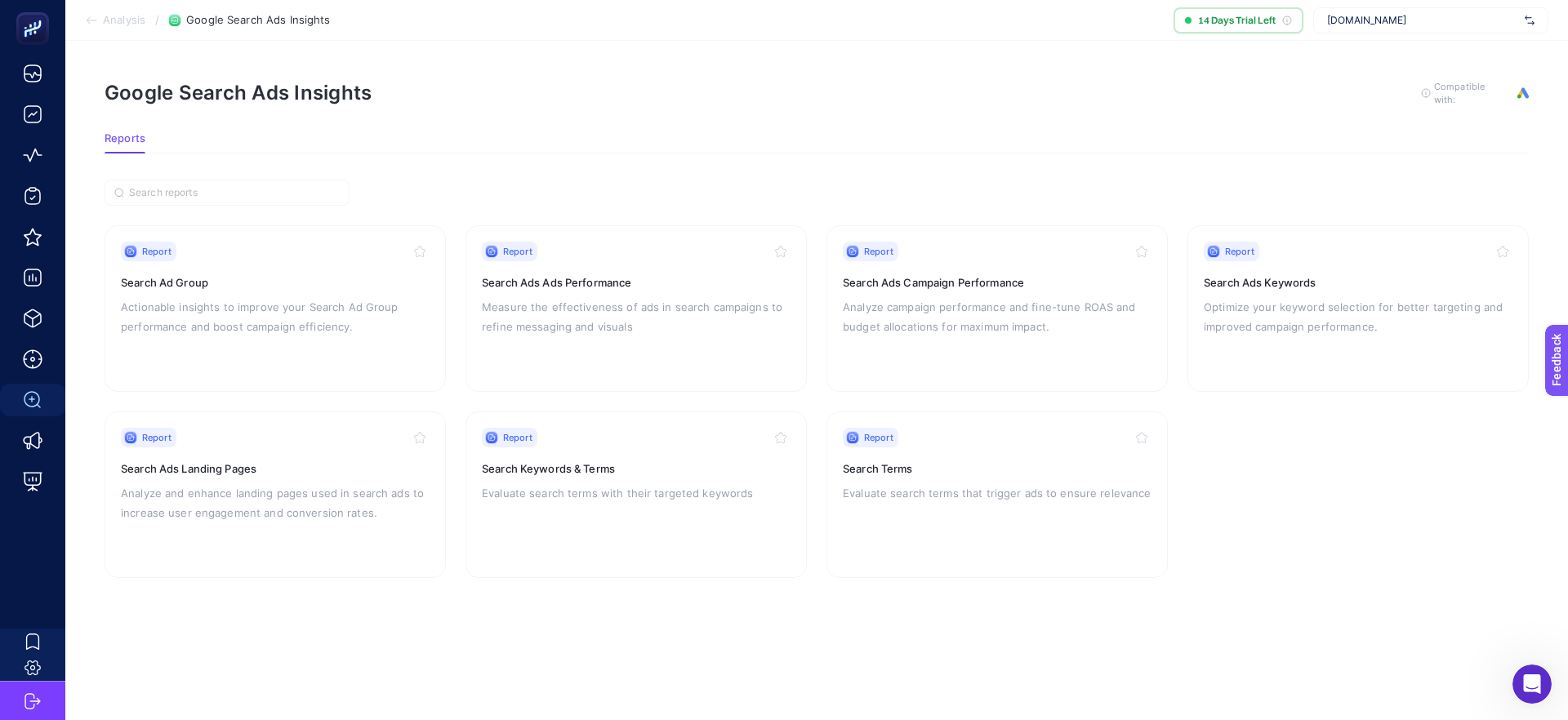
scroll to position [0, 15]
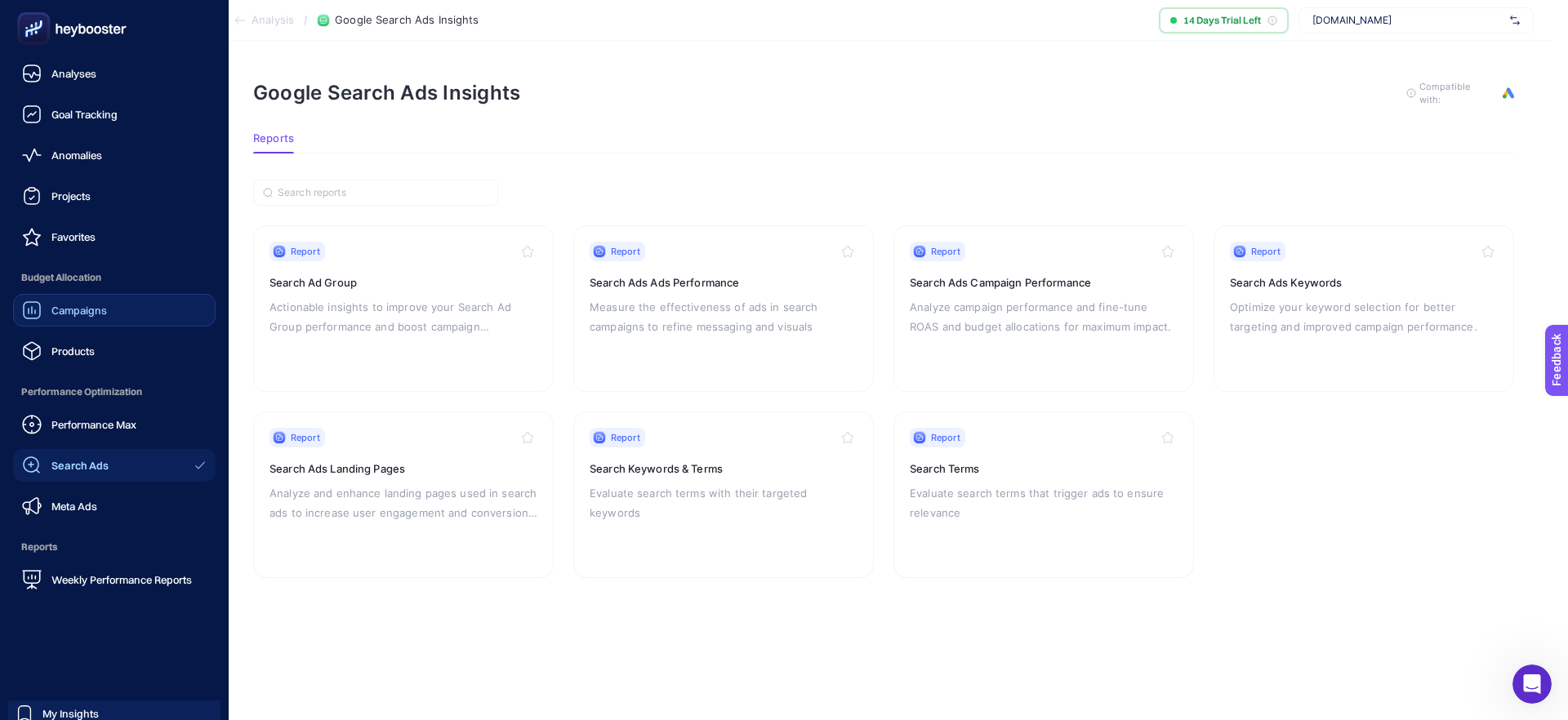
click at [86, 307] on span "Campaigns" at bounding box center [79, 310] width 56 height 13
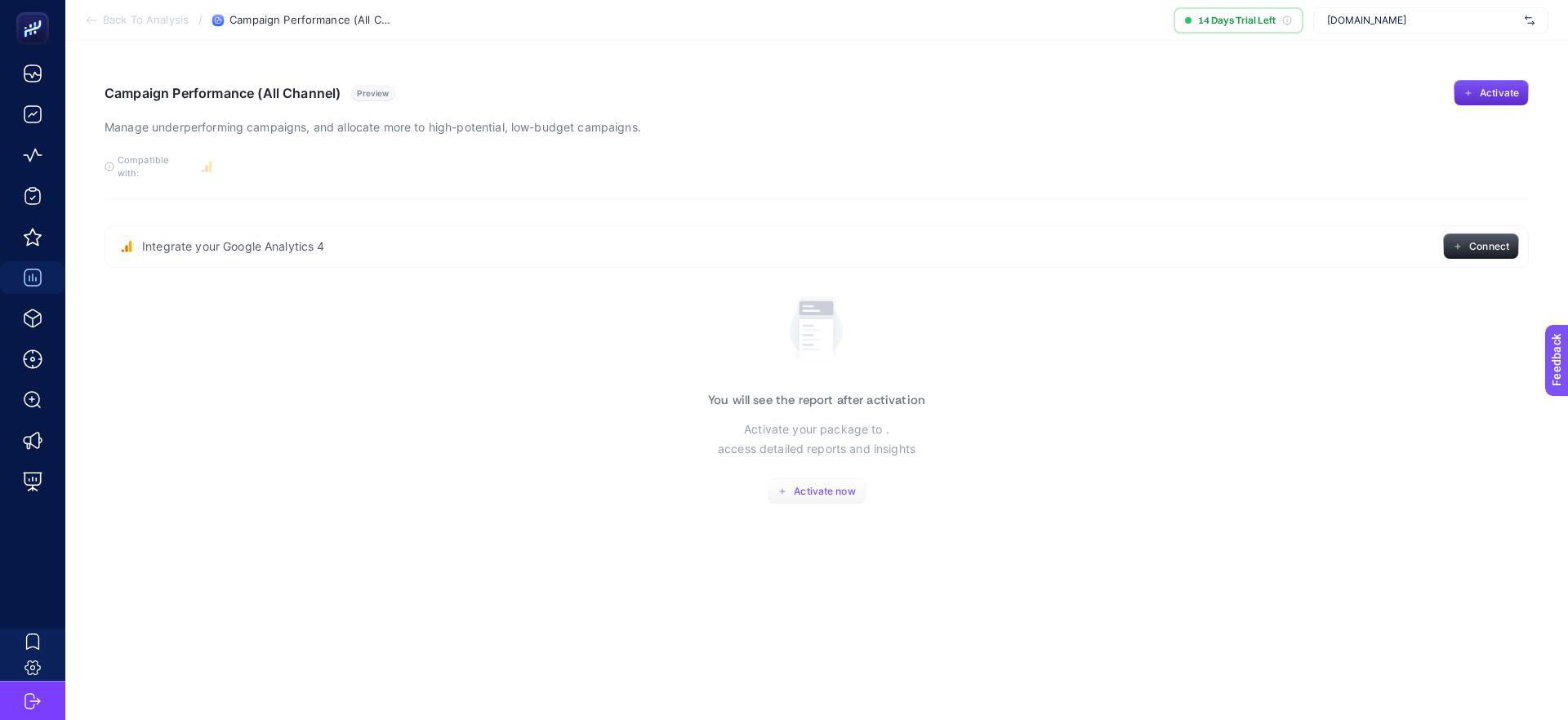
click at [819, 484] on span "Activate now" at bounding box center [824, 490] width 61 height 13
click at [179, 161] on span "Compatible with:" at bounding box center [154, 166] width 73 height 26
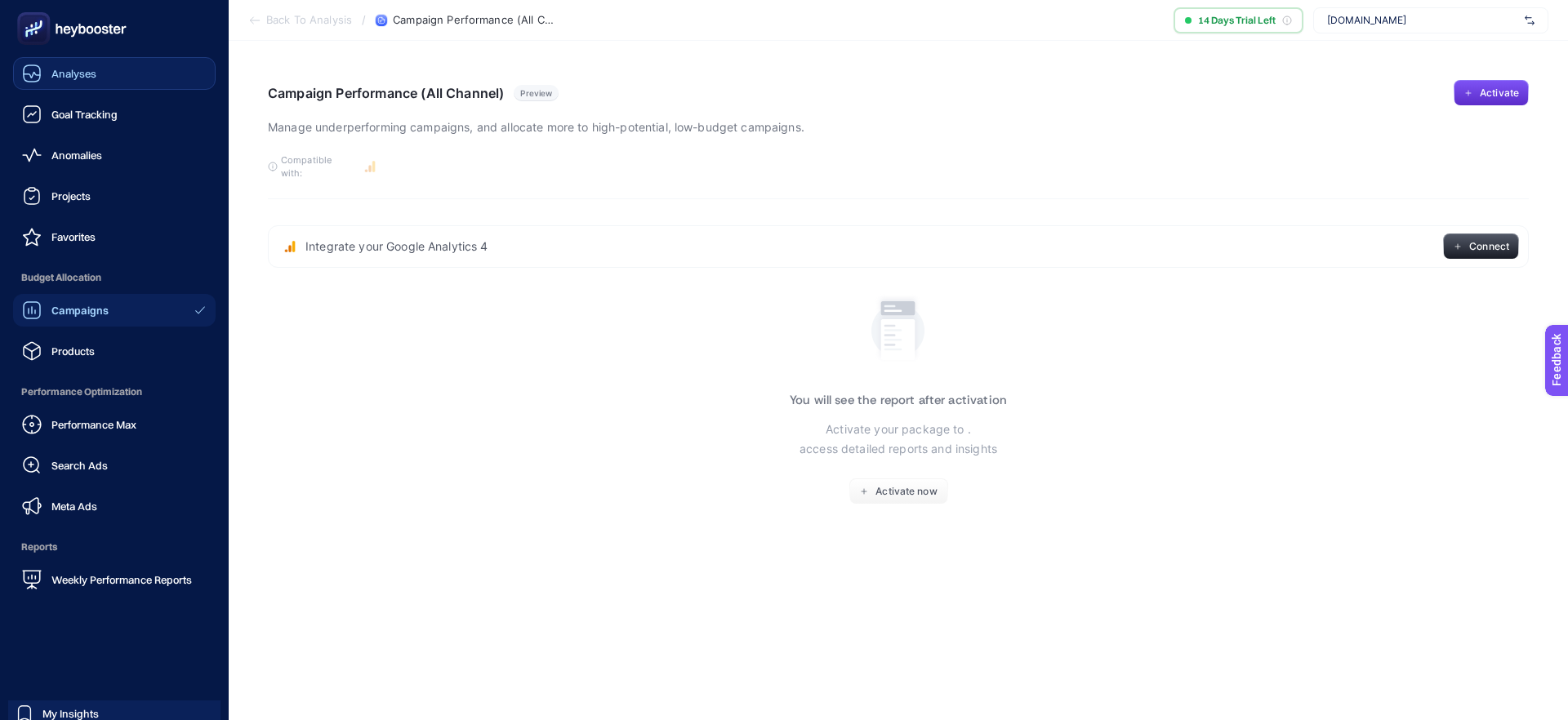
click at [77, 74] on span "Analyses" at bounding box center [74, 73] width 45 height 13
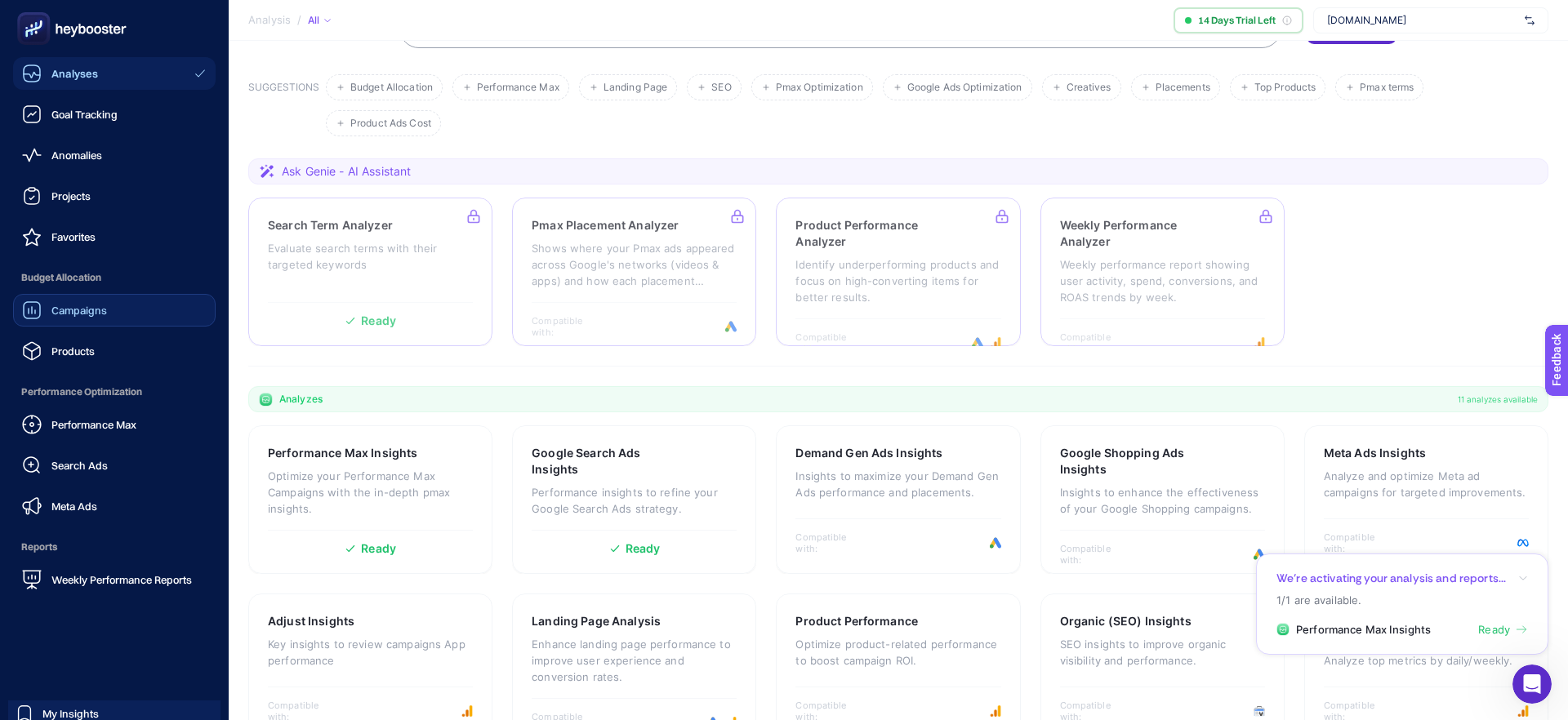
scroll to position [163, 0]
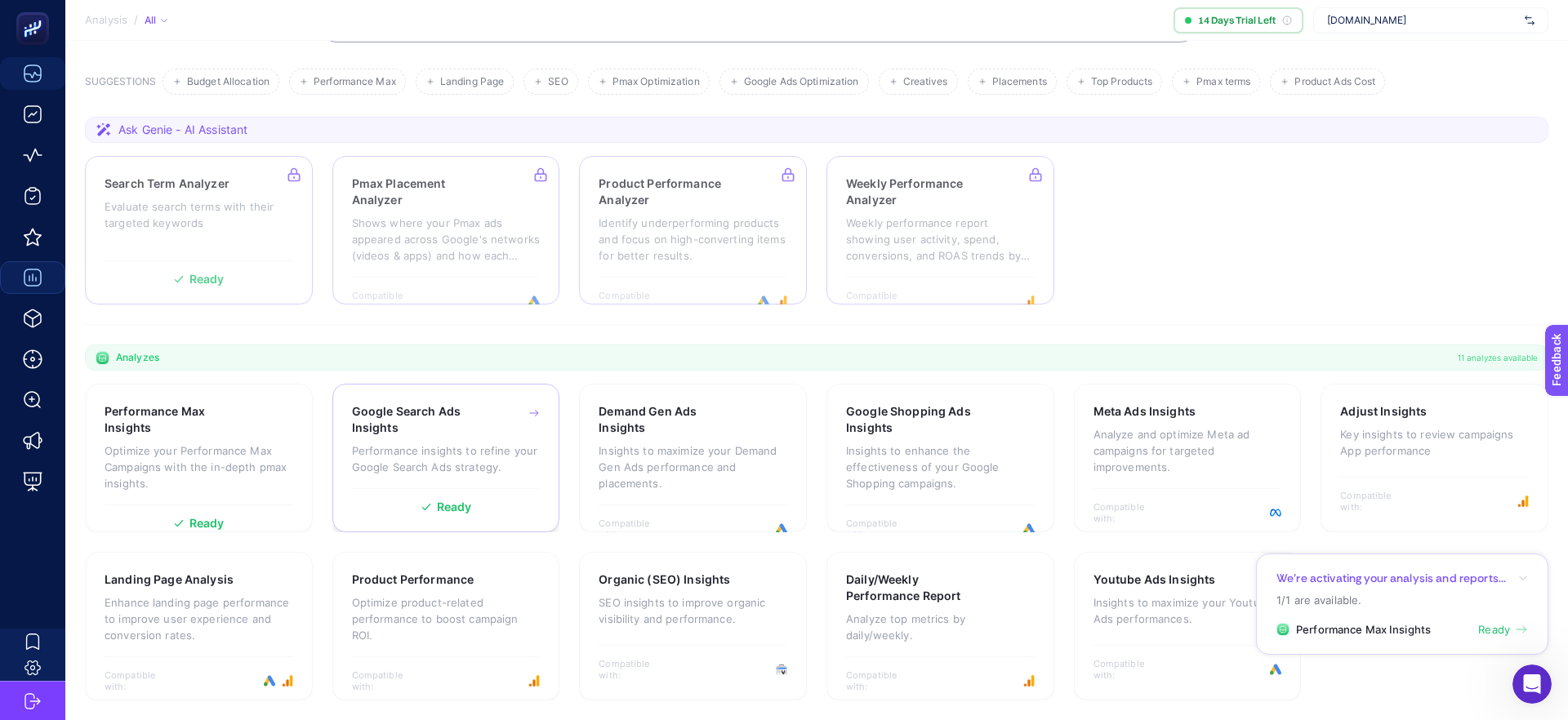
click at [383, 451] on p "Performance insights to refine your Google Search Ads strategy." at bounding box center [446, 459] width 189 height 33
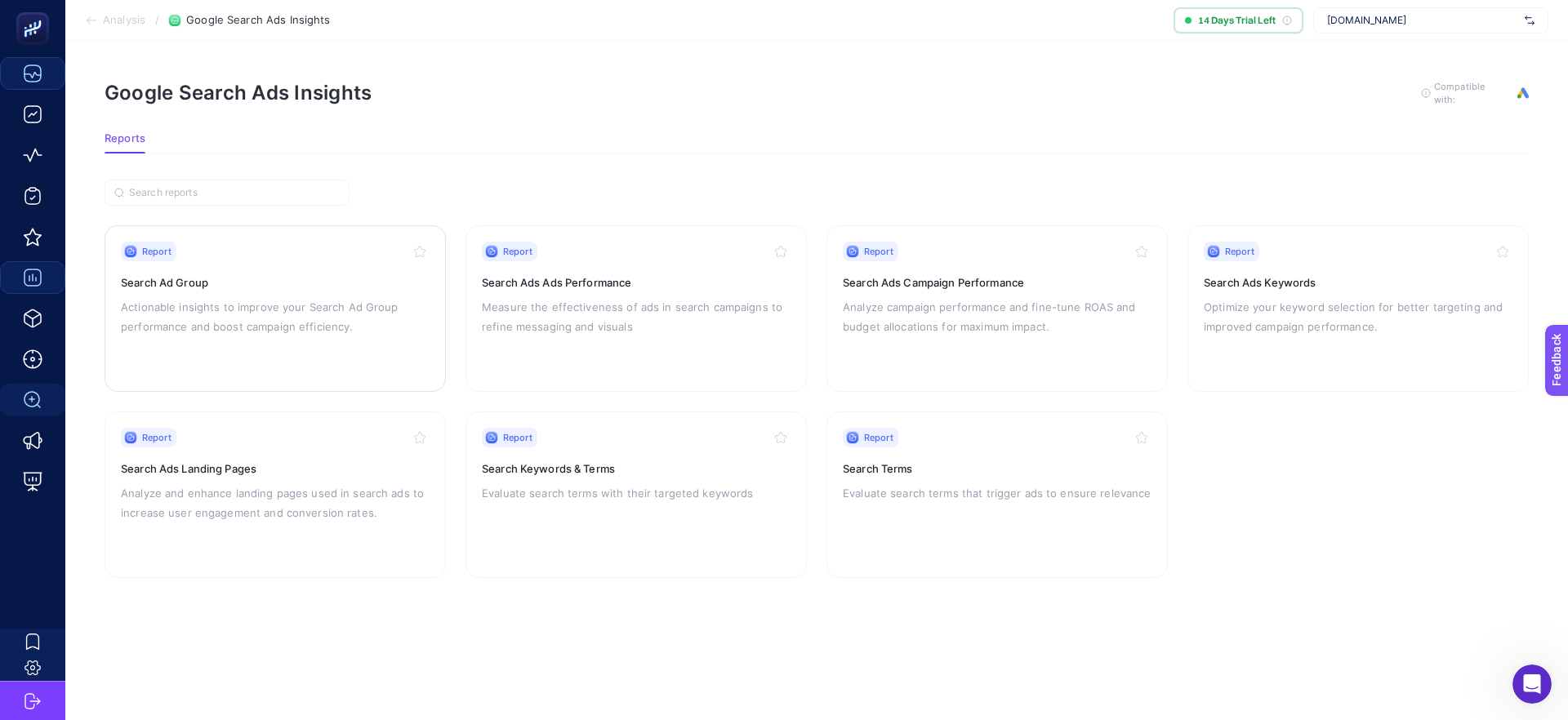
click at [282, 327] on p "Actionable insights to improve your Search Ad Group performance and boost campa…" at bounding box center [275, 317] width 309 height 39
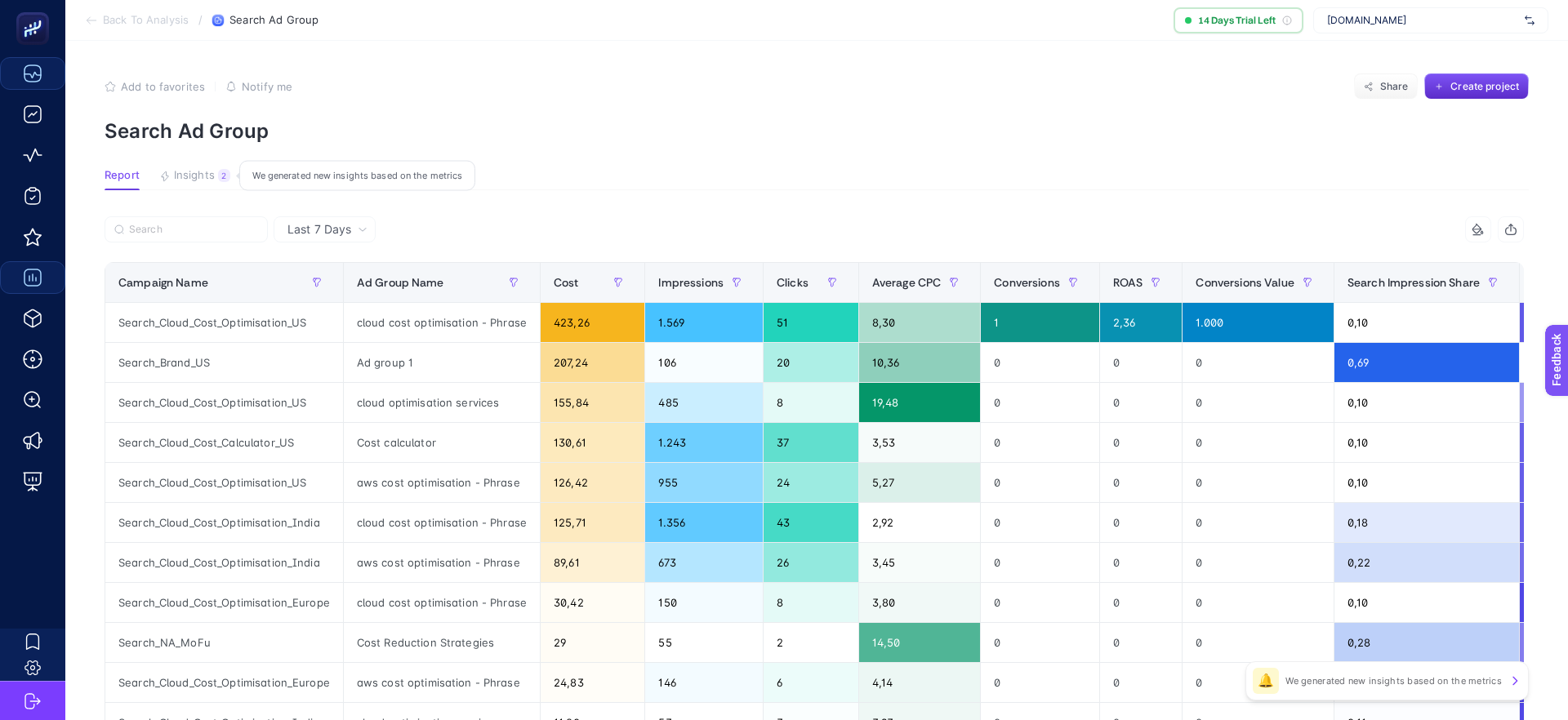
click at [198, 177] on span "Insights" at bounding box center [194, 175] width 41 height 13
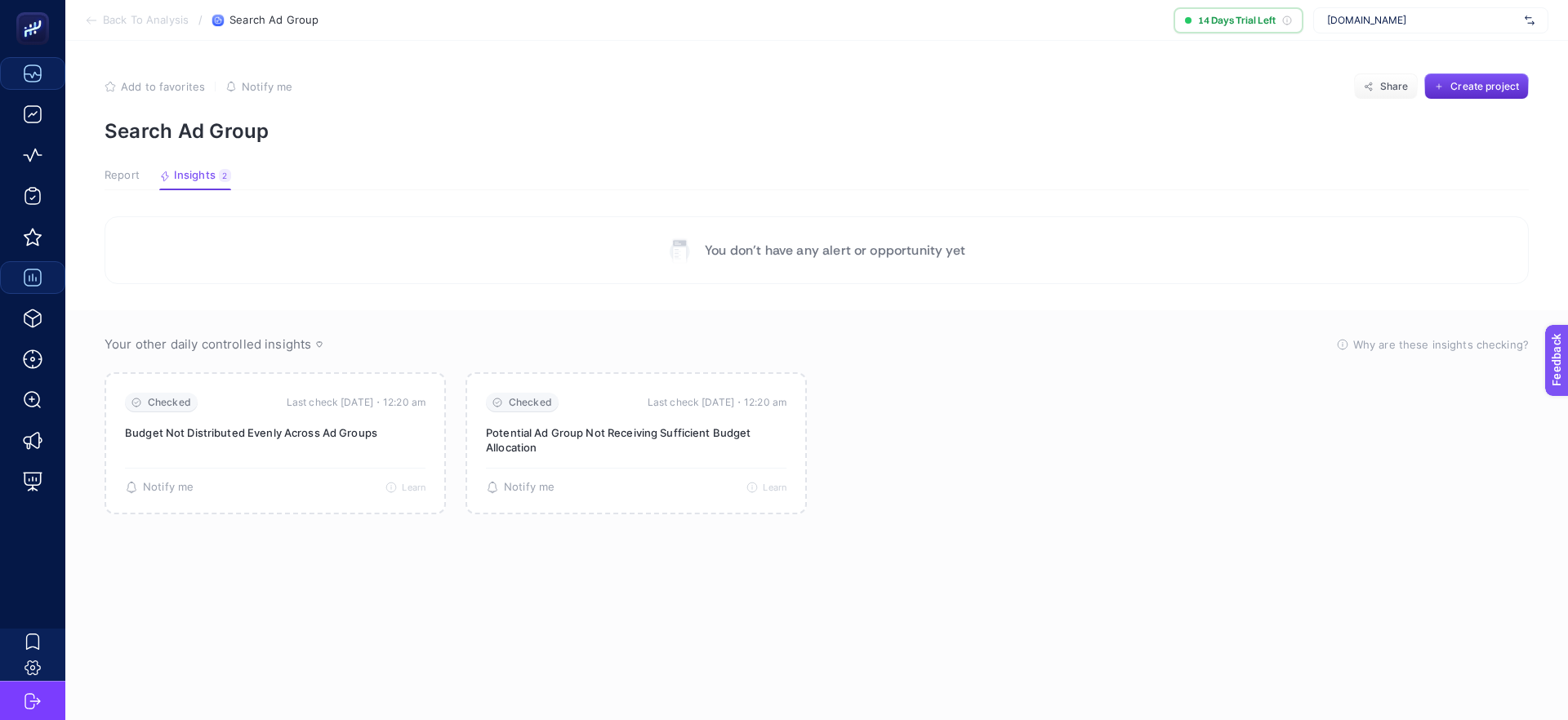
click at [372, 589] on section "Your other daily controlled insights Why are these insights checking? These ins…" at bounding box center [816, 518] width 1503 height 417
